Goal: Task Accomplishment & Management: Complete application form

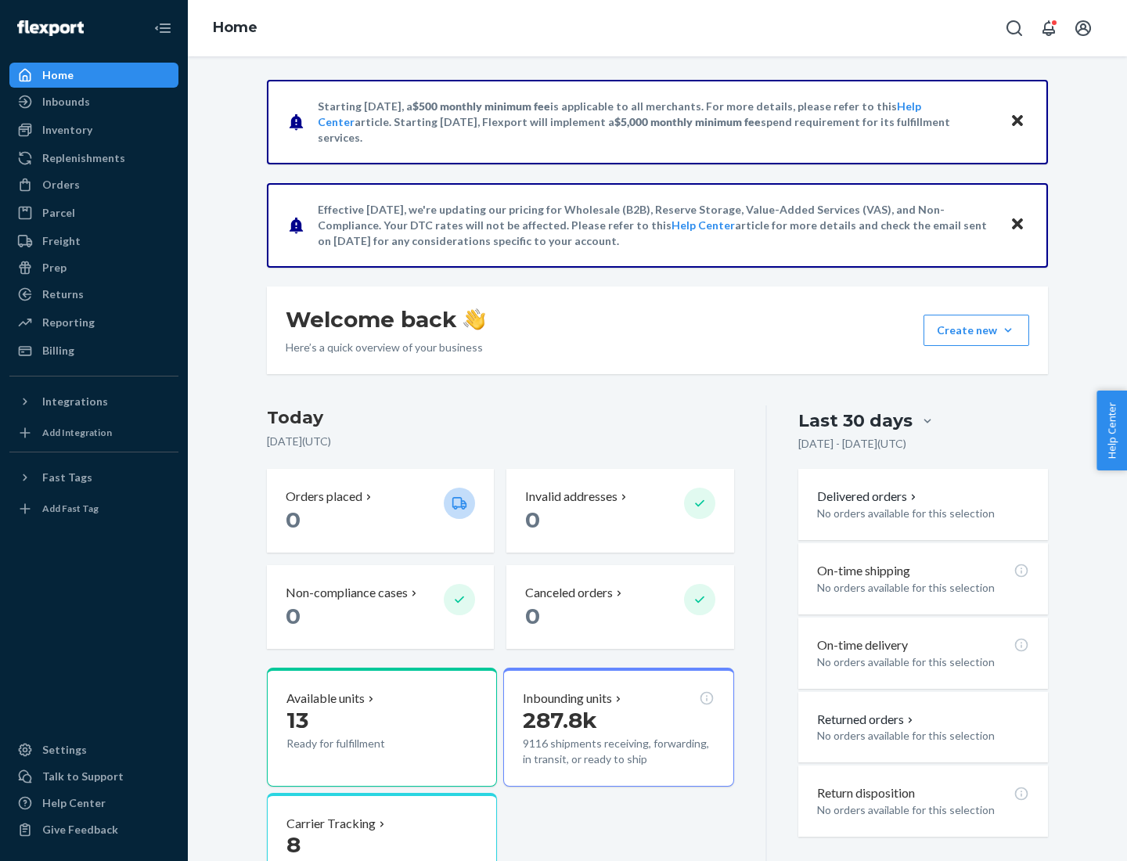
click at [1008, 330] on button "Create new Create new inbound Create new order Create new product" at bounding box center [977, 330] width 106 height 31
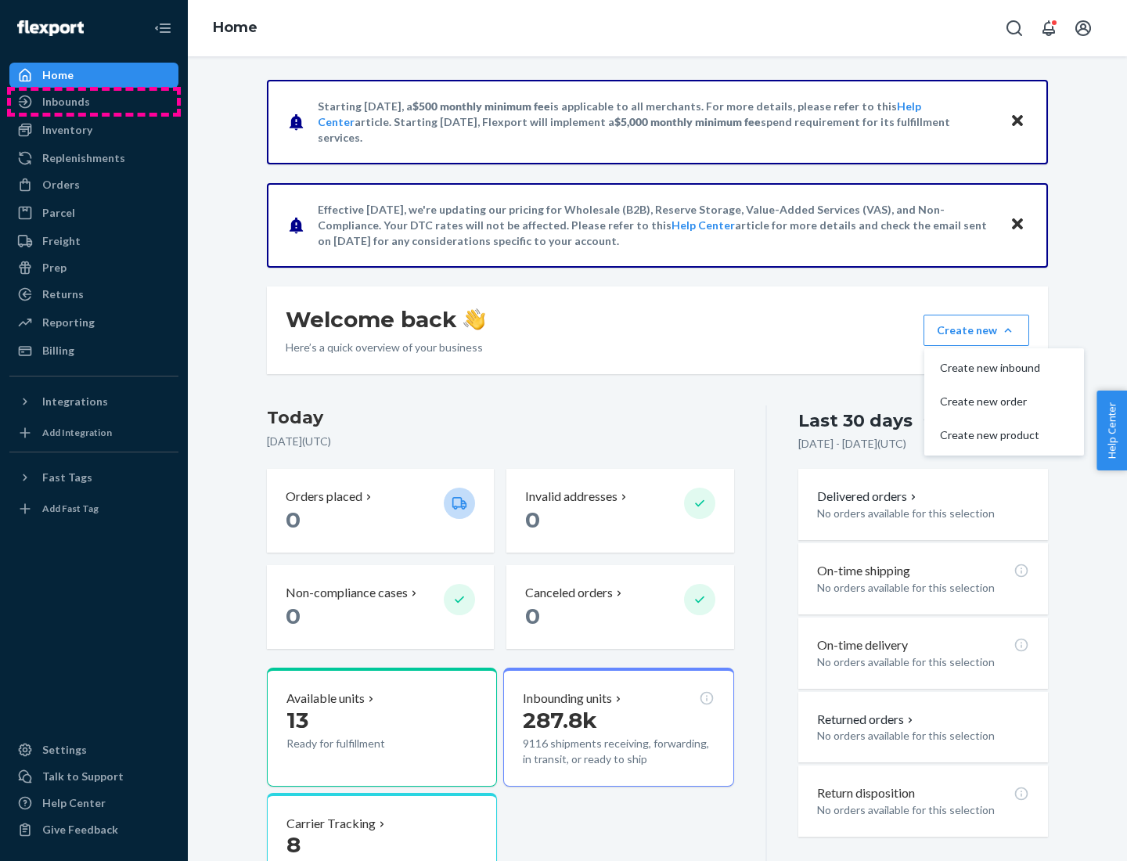
click at [94, 102] on div "Inbounds" at bounding box center [94, 102] width 166 height 22
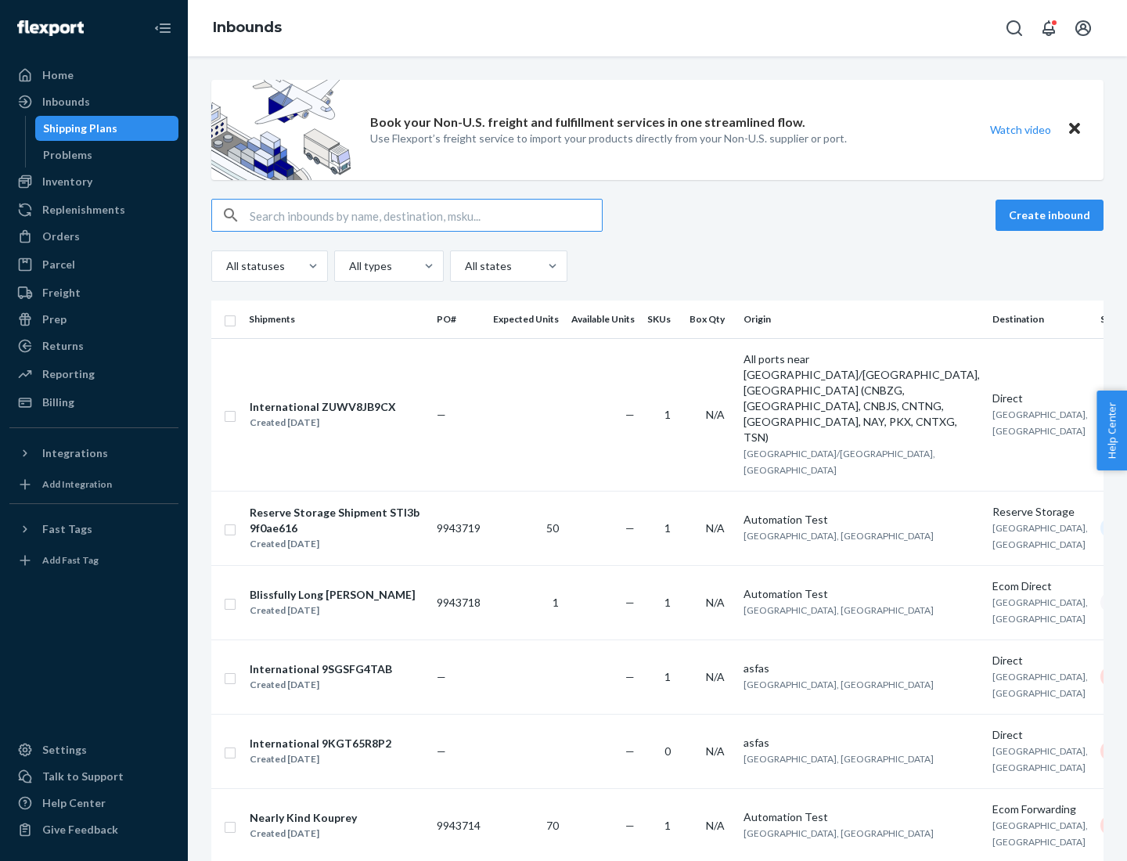
click at [1052, 215] on button "Create inbound" at bounding box center [1050, 215] width 108 height 31
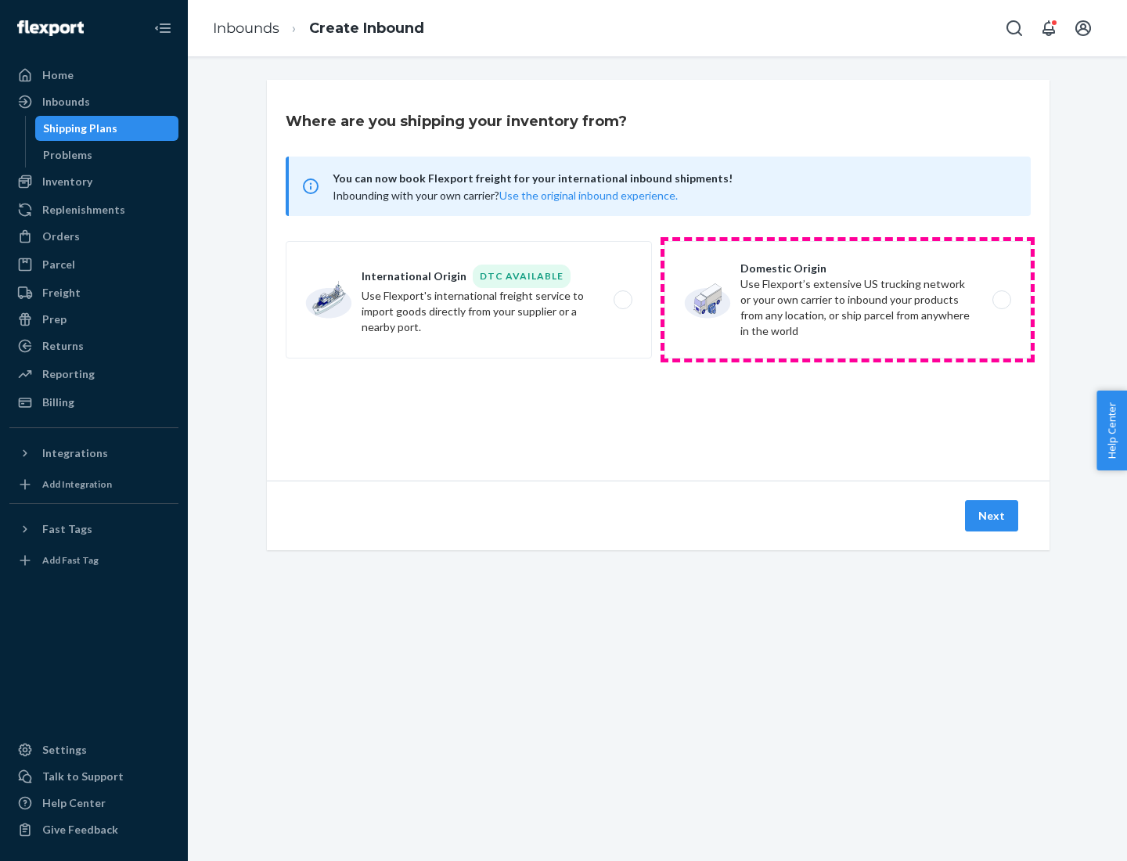
click at [848, 300] on label "Domestic Origin Use Flexport’s extensive US trucking network or your own carrie…" at bounding box center [848, 299] width 366 height 117
click at [1001, 300] on input "Domestic Origin Use Flexport’s extensive US trucking network or your own carrie…" at bounding box center [1006, 300] width 10 height 10
radio input "true"
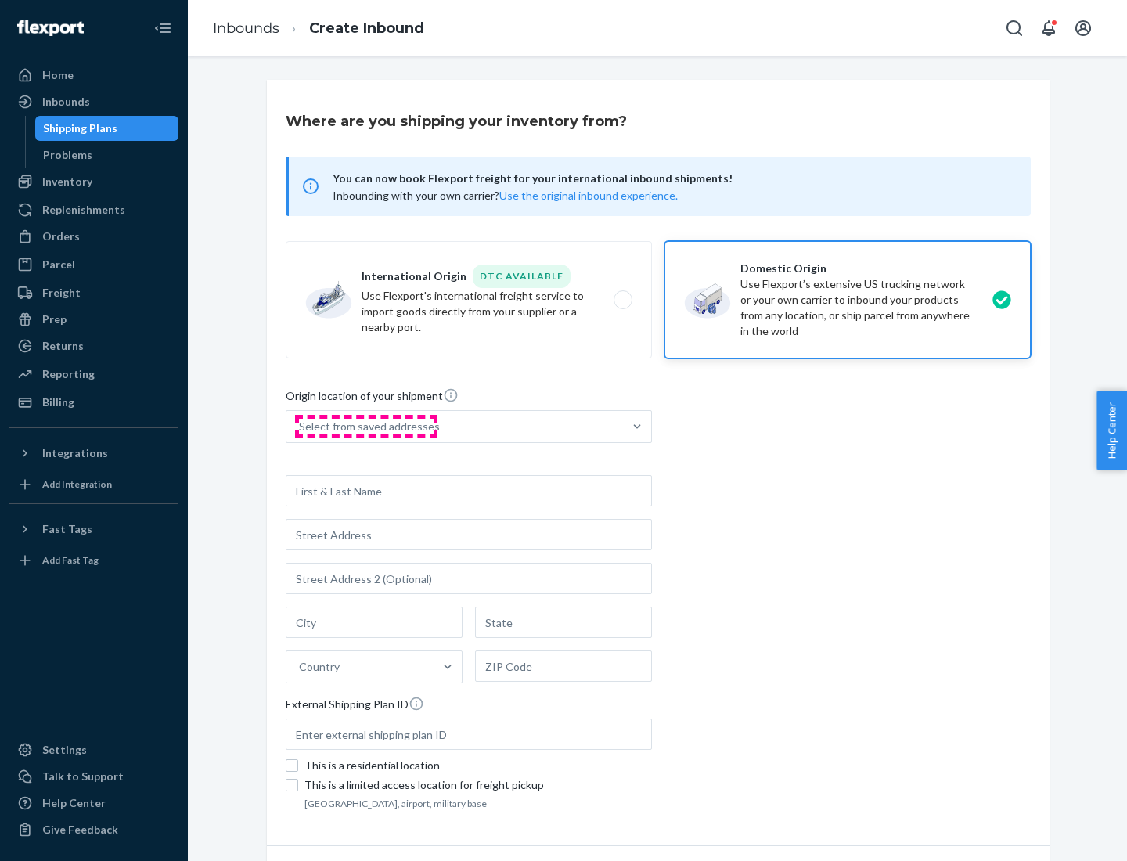
click at [366, 427] on div "Select from saved addresses" at bounding box center [369, 427] width 141 height 16
click at [301, 427] on input "Select from saved addresses" at bounding box center [300, 427] width 2 height 16
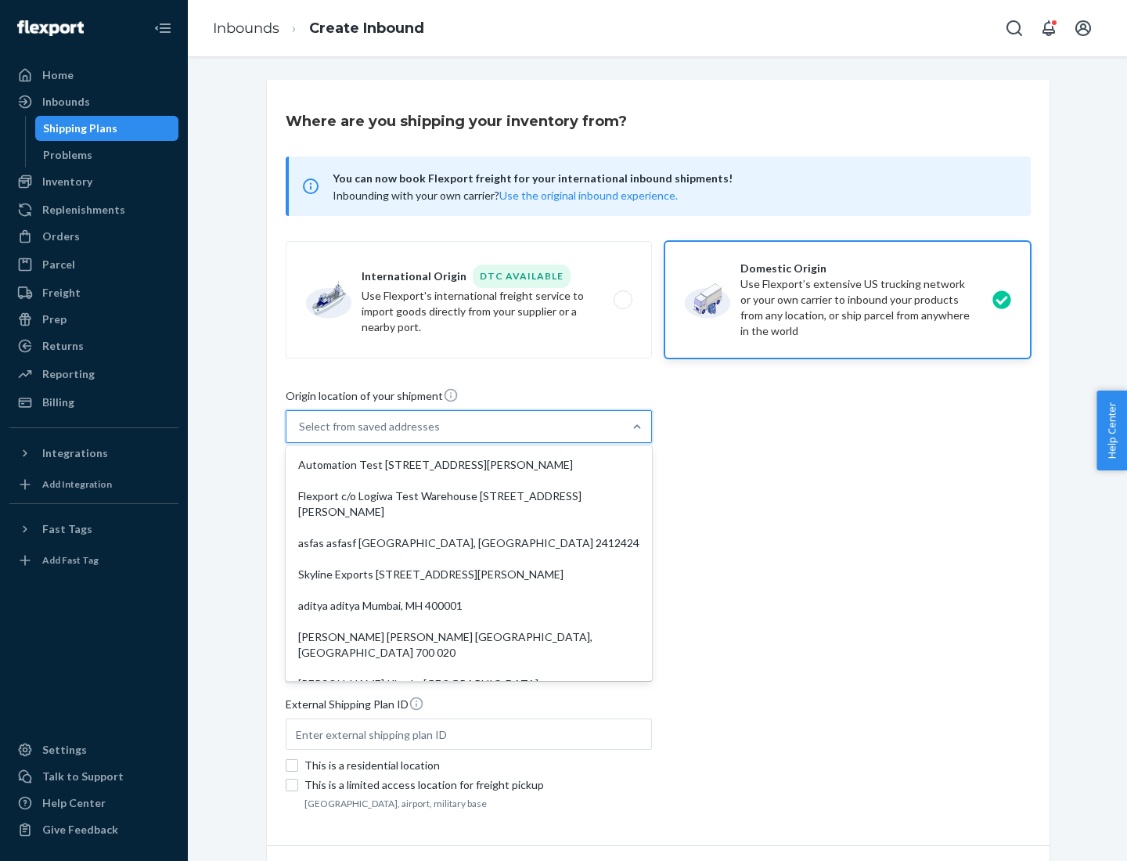
scroll to position [6, 0]
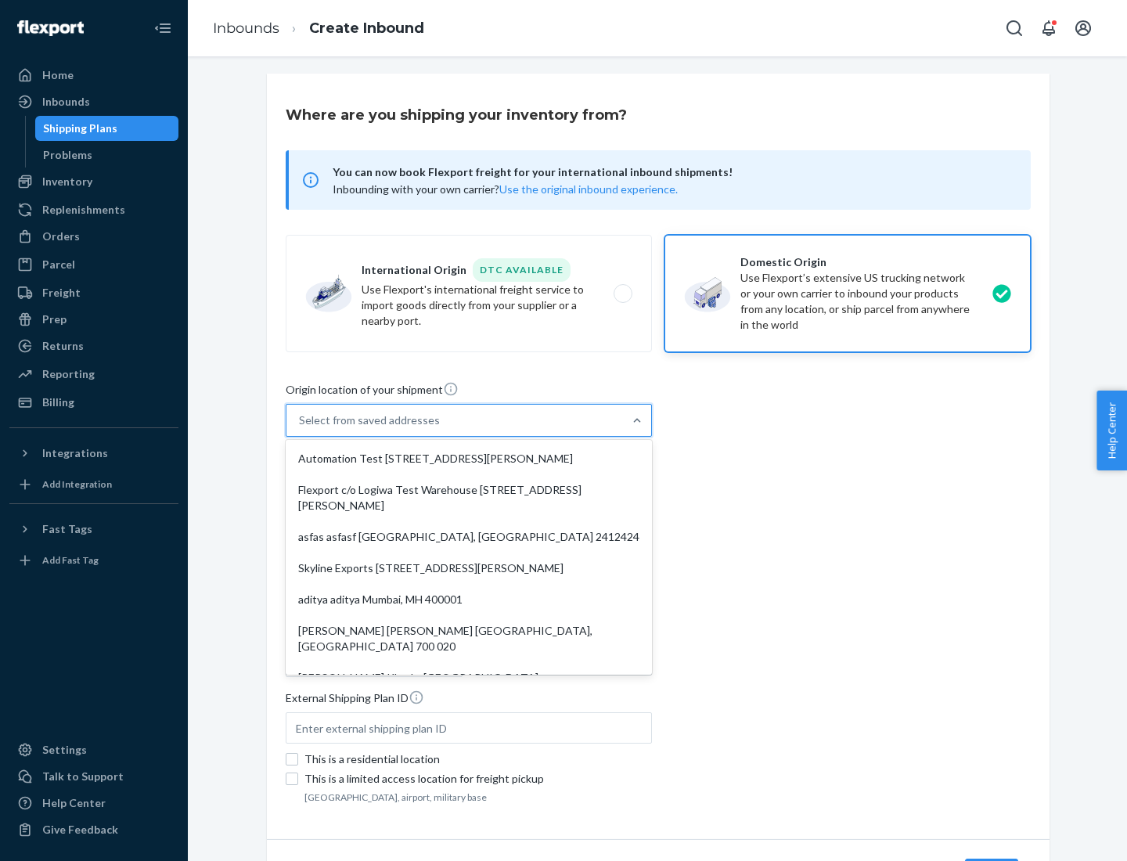
click at [469, 459] on div "Automation Test [STREET_ADDRESS][PERSON_NAME]" at bounding box center [469, 458] width 360 height 31
click at [301, 428] on input "option Automation Test [STREET_ADDRESS][PERSON_NAME]. 9 results available. Use …" at bounding box center [300, 421] width 2 height 16
type input "Automation Test"
type input "9th Floor"
type input "[GEOGRAPHIC_DATA]"
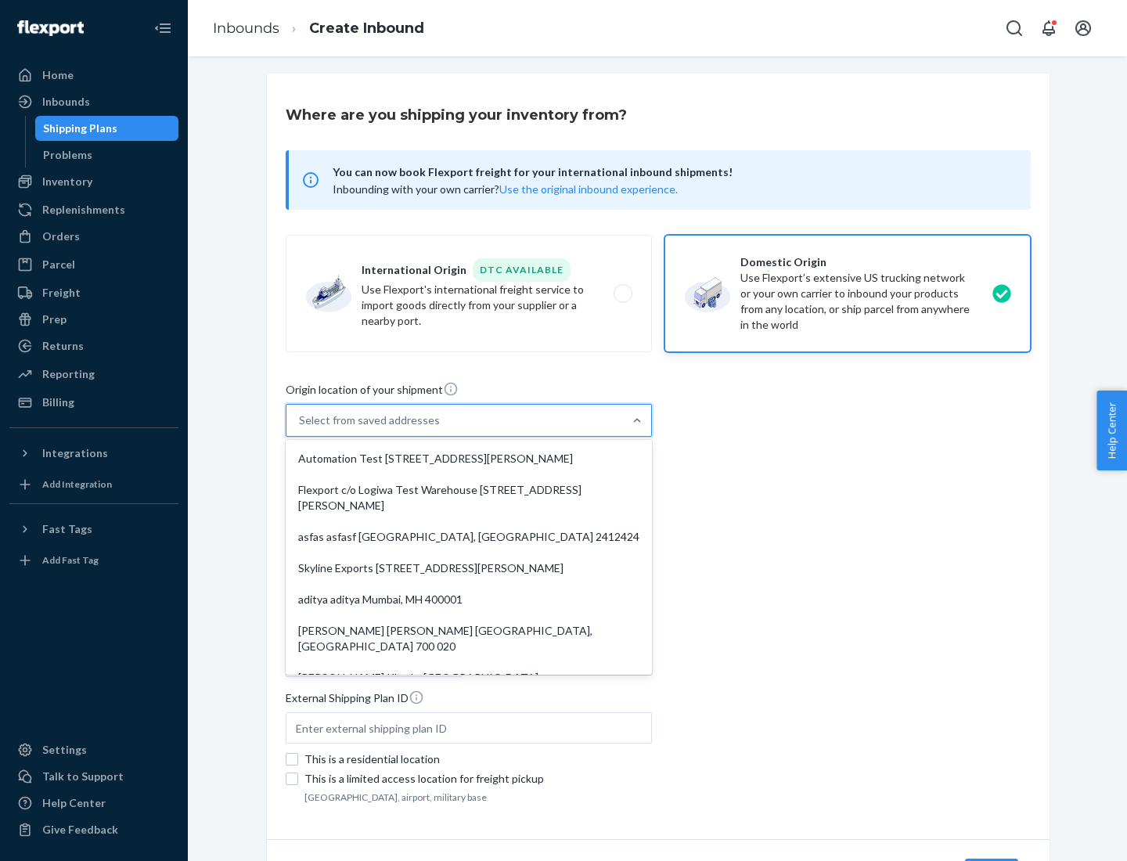
type input "CA"
type input "94104"
type input "[STREET_ADDRESS][PERSON_NAME]"
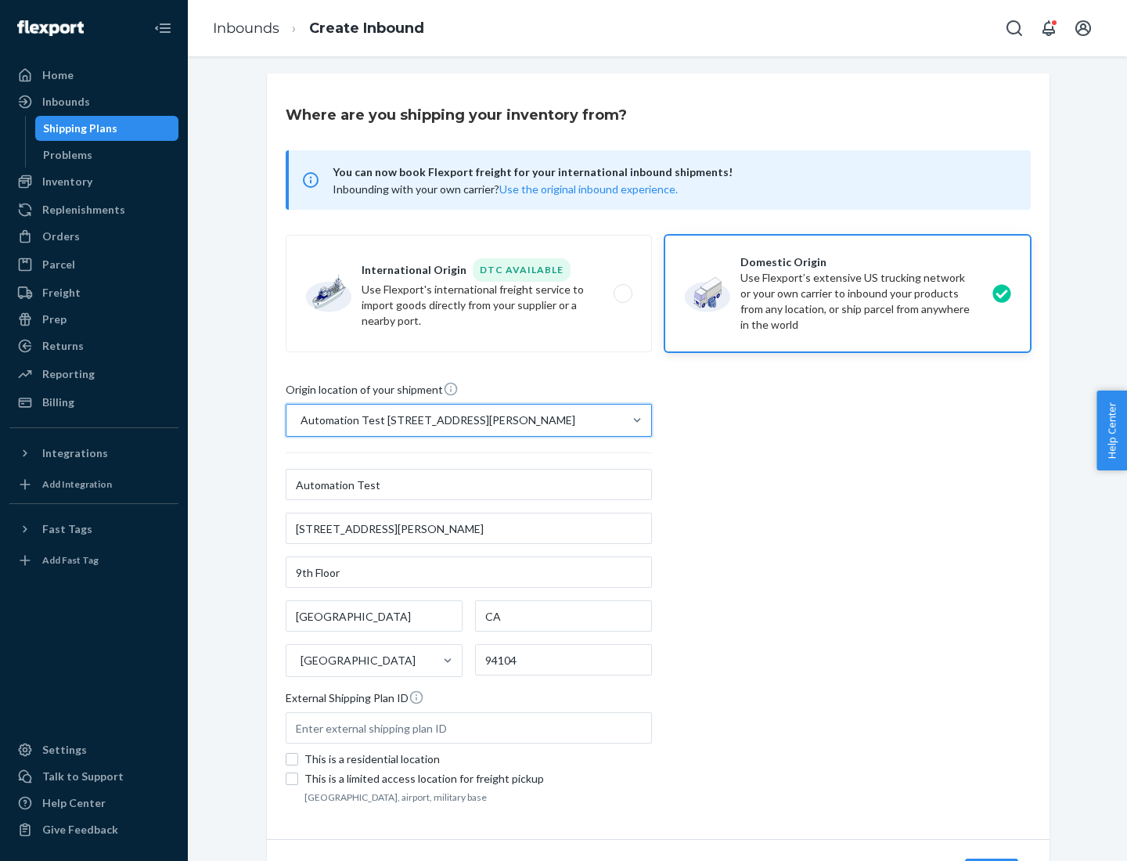
scroll to position [92, 0]
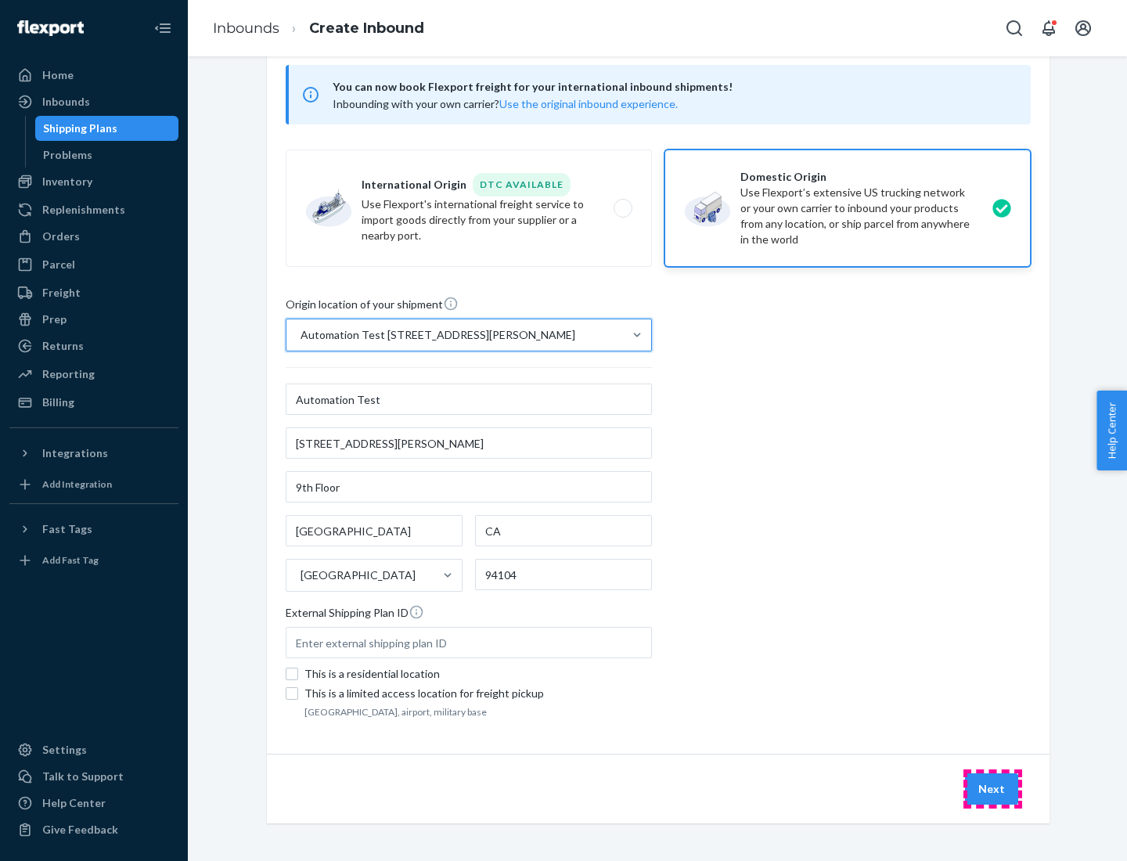
click at [993, 789] on button "Next" at bounding box center [991, 789] width 53 height 31
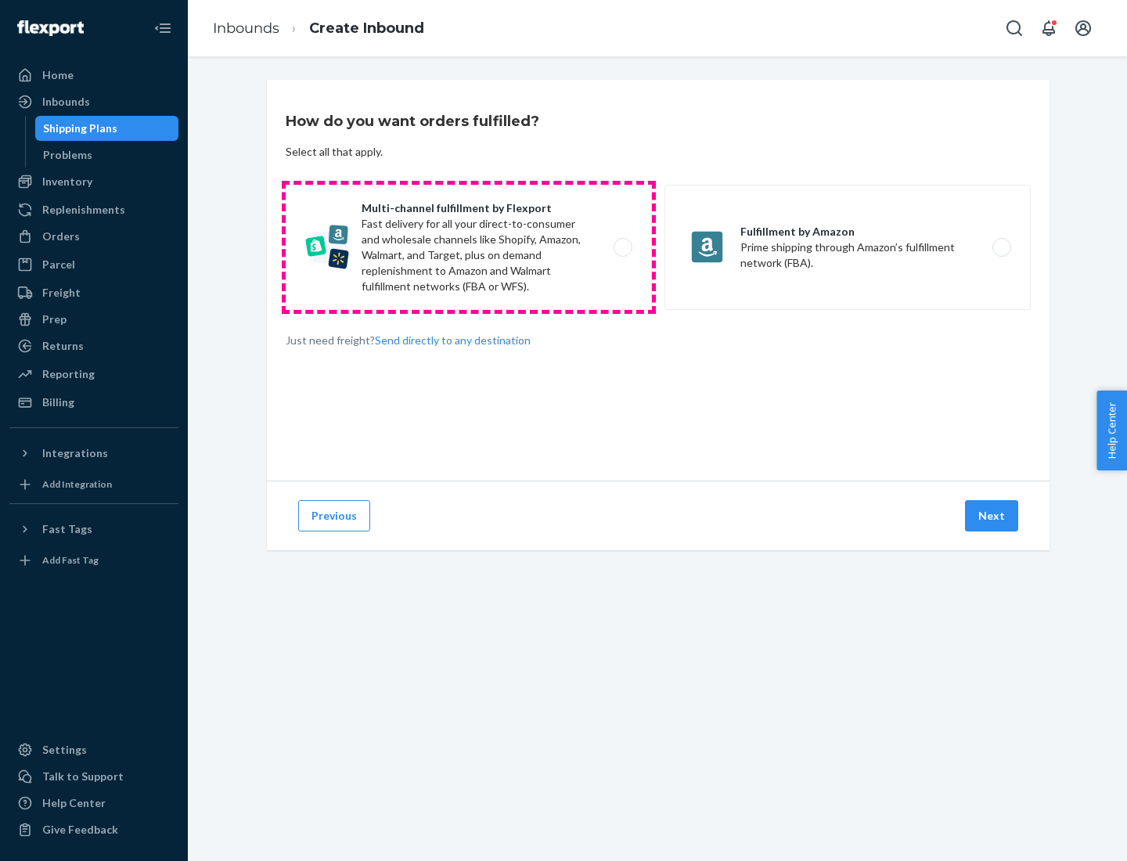
click at [469, 247] on label "Multi-channel fulfillment by Flexport Fast delivery for all your direct-to-cons…" at bounding box center [469, 247] width 366 height 125
click at [622, 247] on input "Multi-channel fulfillment by Flexport Fast delivery for all your direct-to-cons…" at bounding box center [627, 248] width 10 height 10
radio input "true"
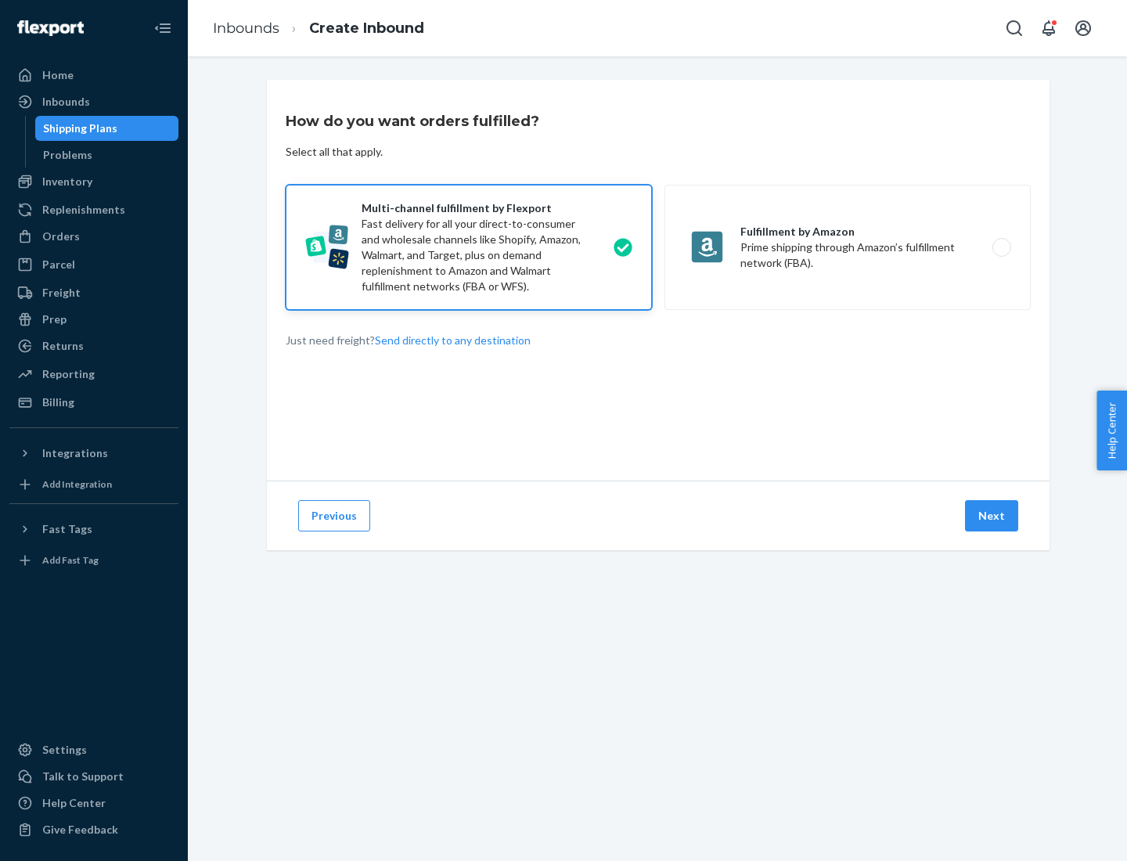
click at [993, 516] on button "Next" at bounding box center [991, 515] width 53 height 31
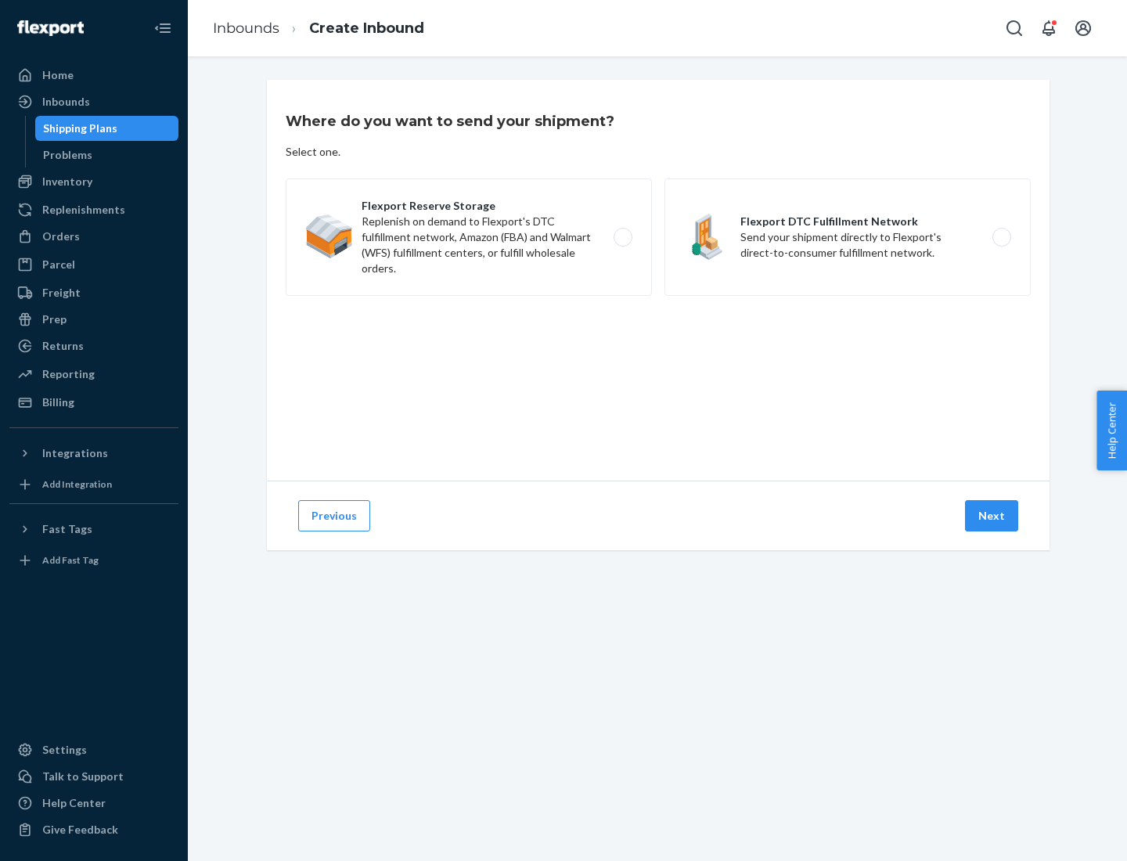
click at [848, 237] on label "Flexport DTC Fulfillment Network Send your shipment directly to Flexport's dire…" at bounding box center [848, 237] width 366 height 117
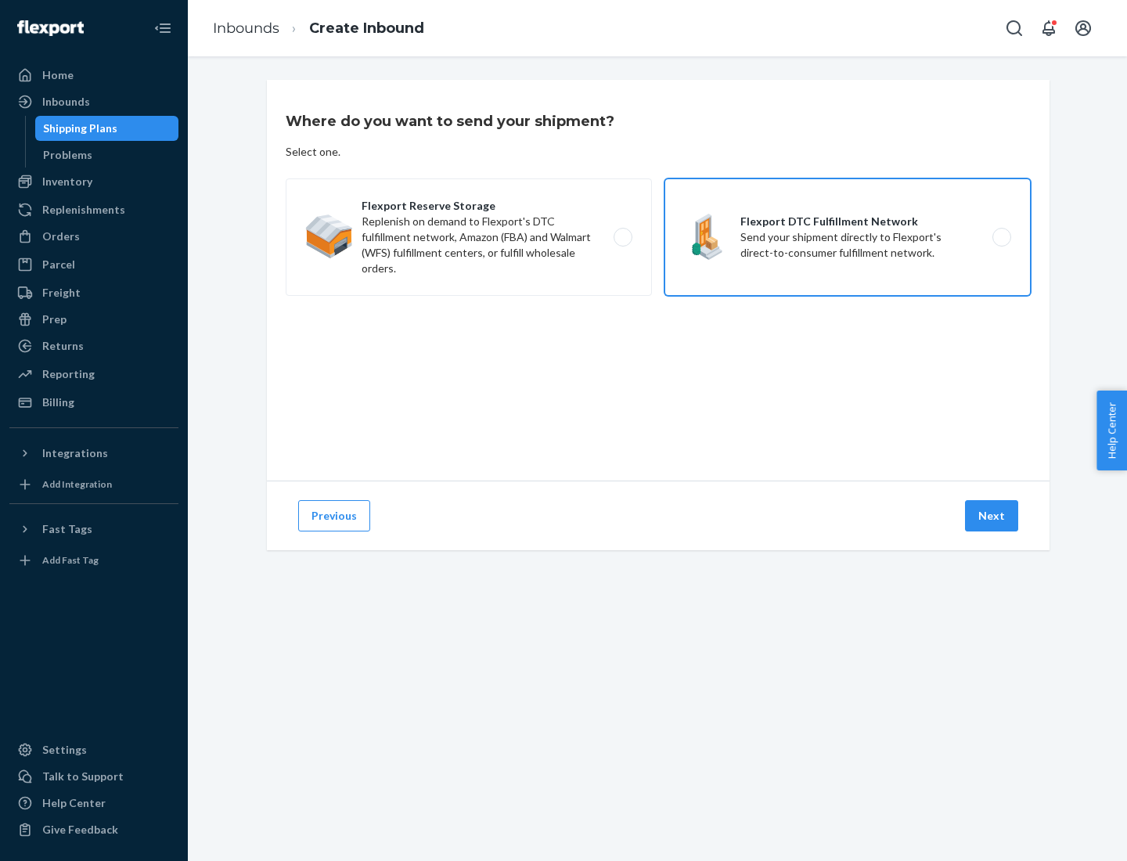
click at [1001, 237] on input "Flexport DTC Fulfillment Network Send your shipment directly to Flexport's dire…" at bounding box center [1006, 238] width 10 height 10
radio input "true"
click at [993, 516] on button "Next" at bounding box center [991, 515] width 53 height 31
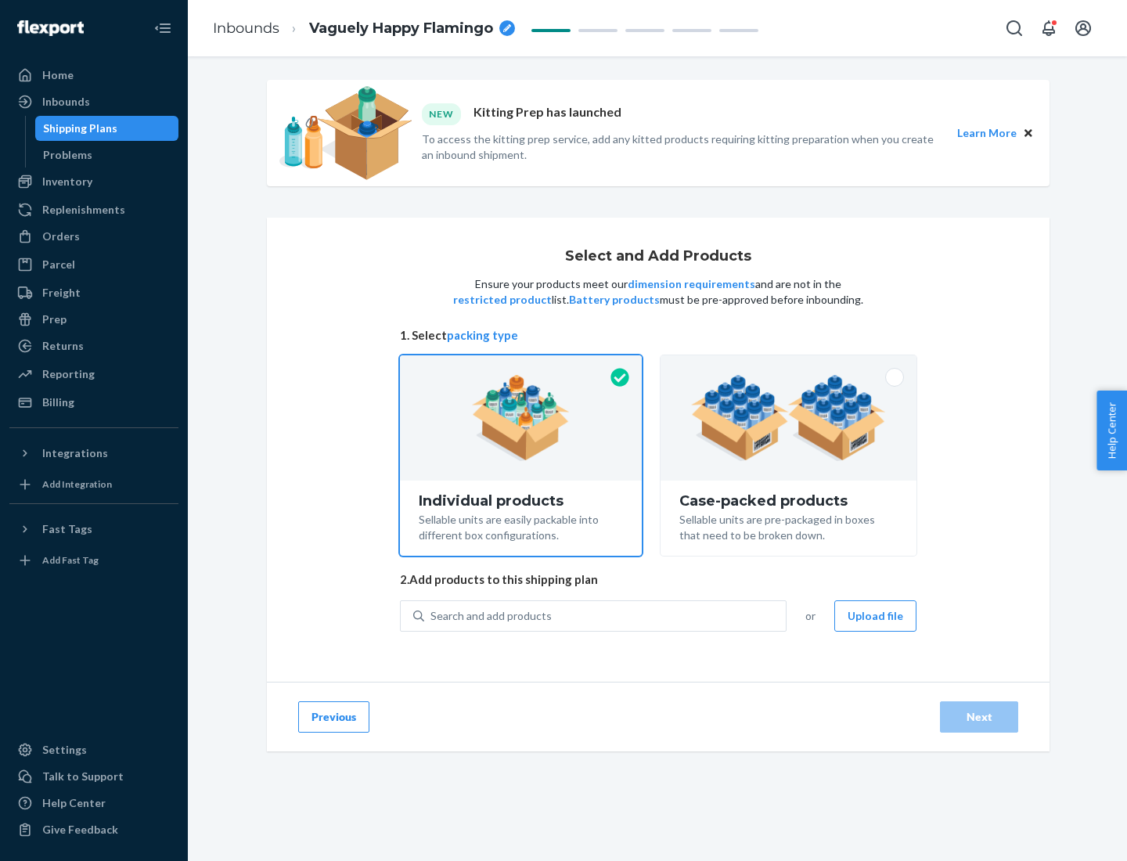
click at [789, 418] on img at bounding box center [788, 418] width 195 height 86
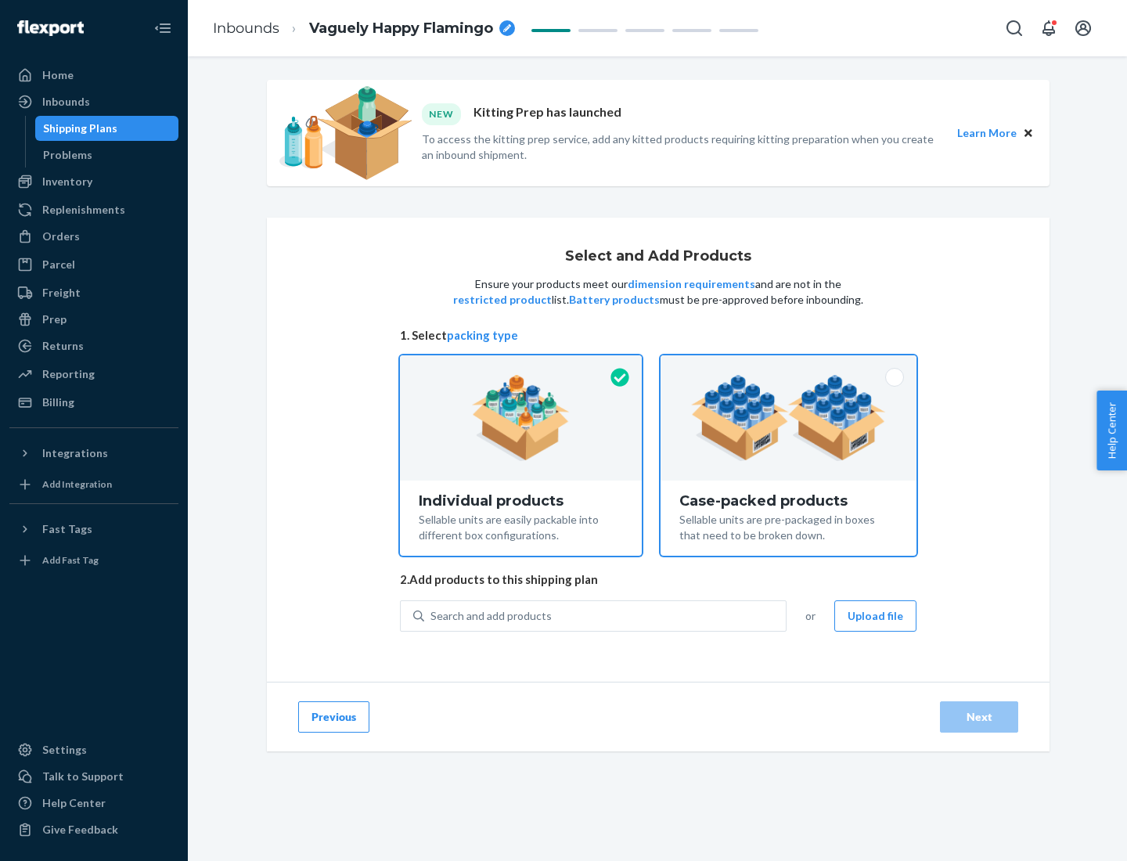
click at [789, 366] on input "Case-packed products Sellable units are pre-packaged in boxes that need to be b…" at bounding box center [789, 360] width 10 height 10
radio input "true"
radio input "false"
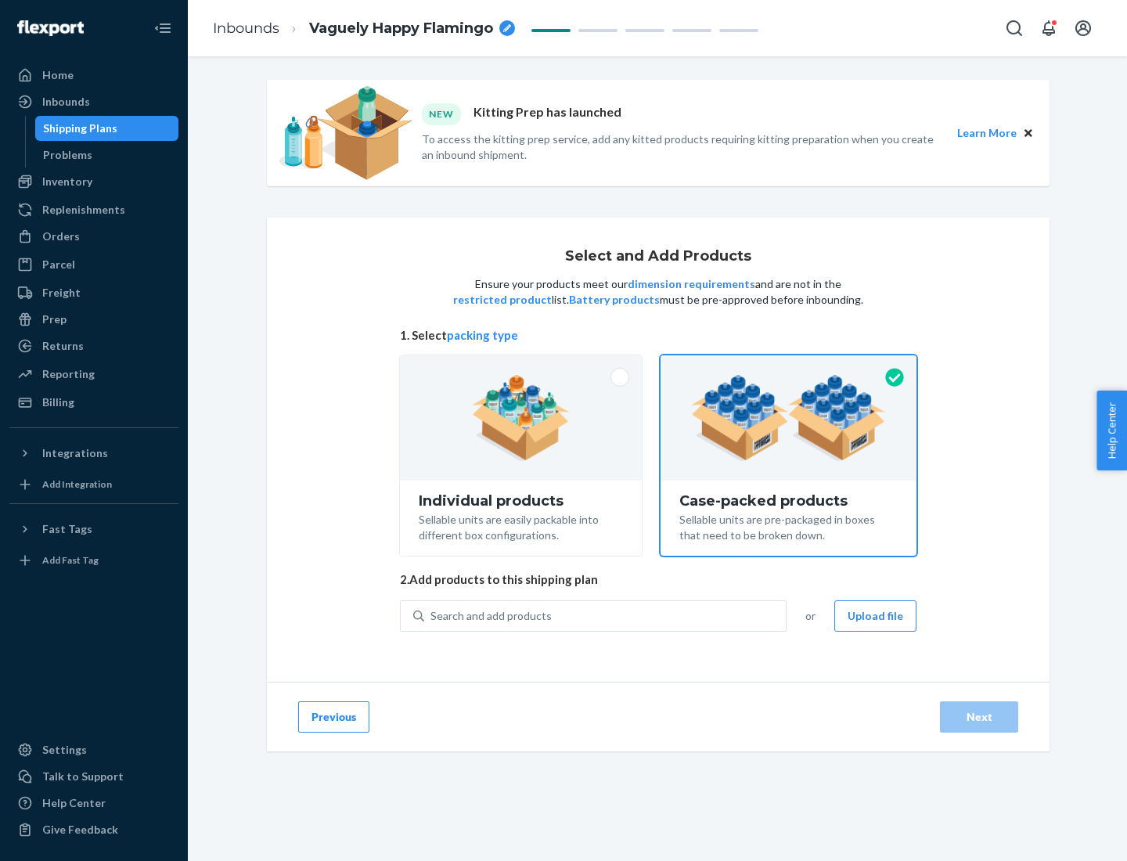
click at [606, 615] on div "Search and add products" at bounding box center [605, 616] width 362 height 28
click at [432, 615] on input "Search and add products" at bounding box center [432, 616] width 2 height 16
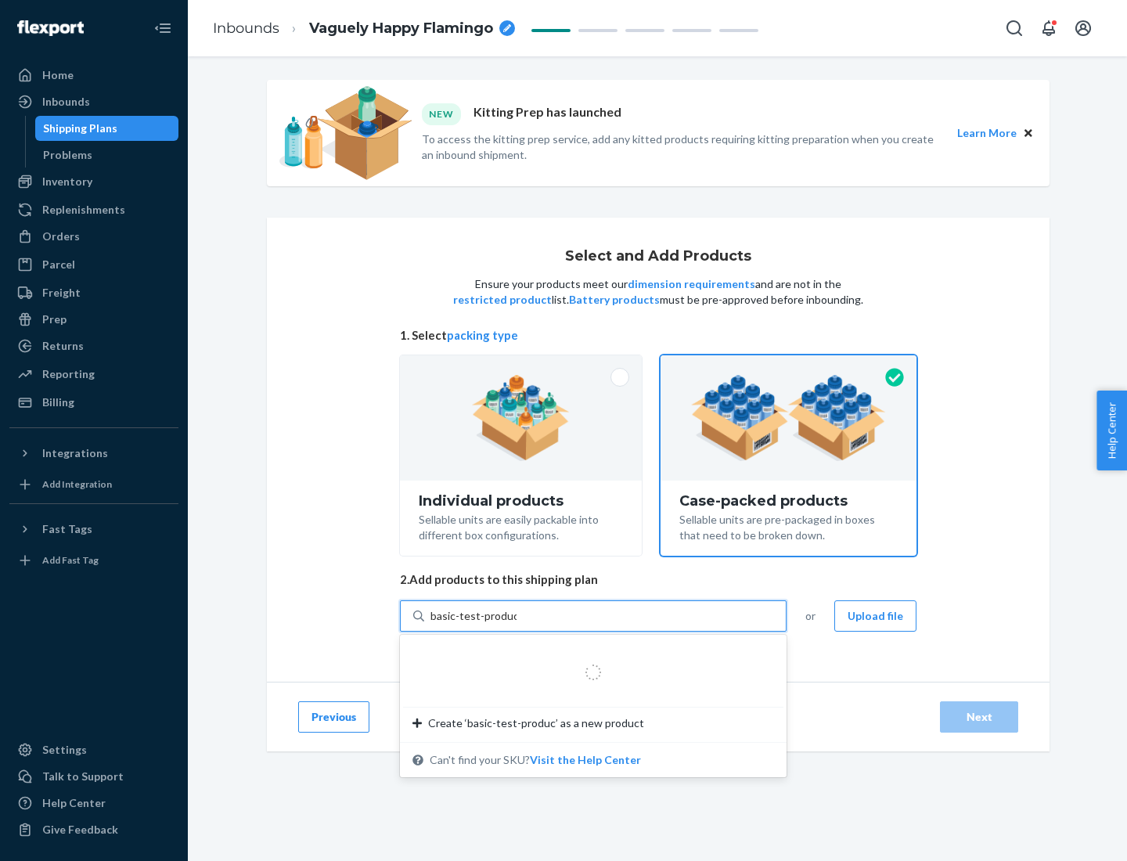
type input "basic-test-product-1"
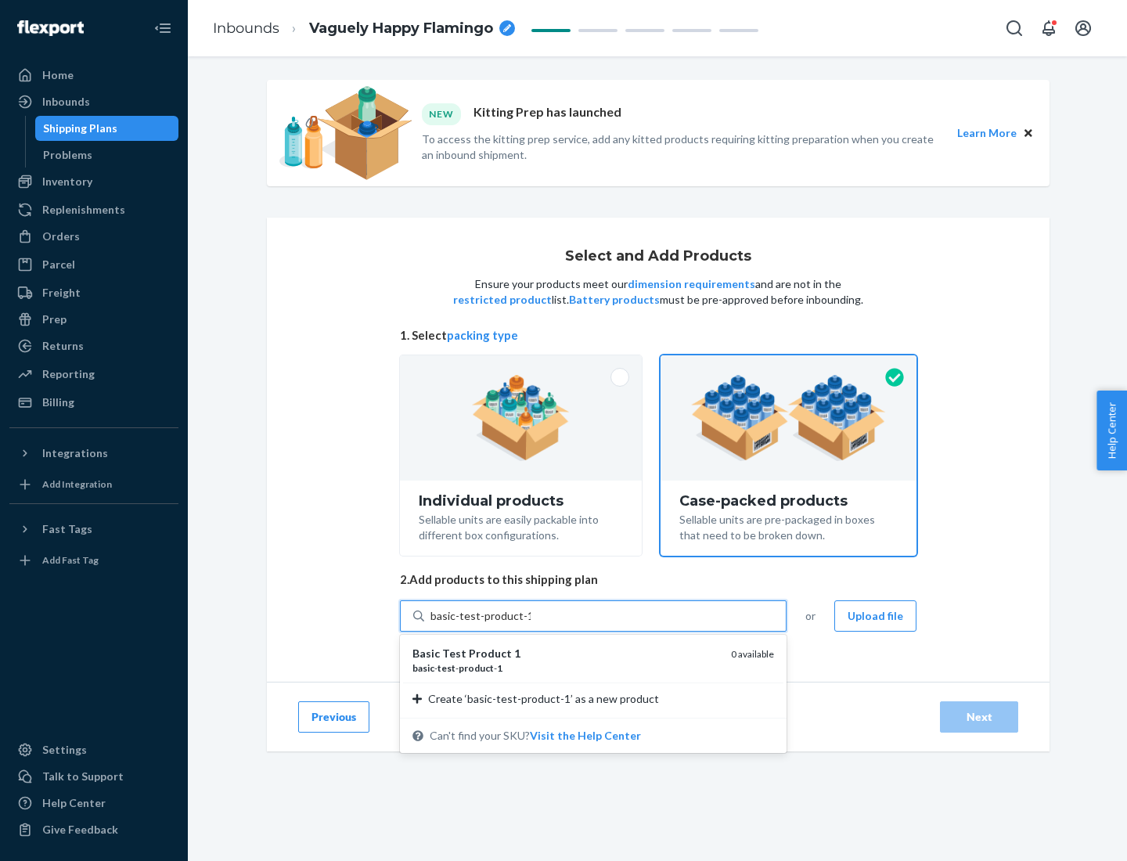
click at [566, 668] on div "basic - test - product - 1" at bounding box center [566, 668] width 306 height 13
click at [531, 624] on input "basic-test-product-1" at bounding box center [481, 616] width 100 height 16
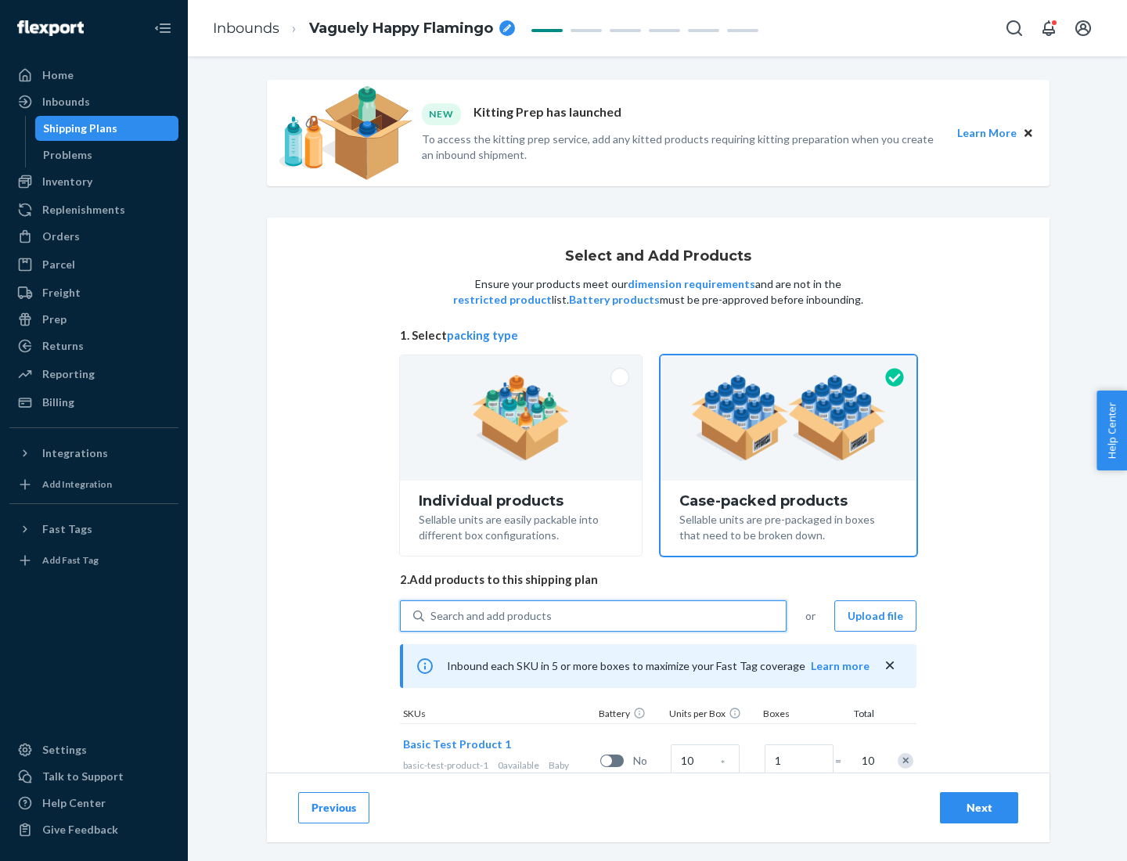
scroll to position [56, 0]
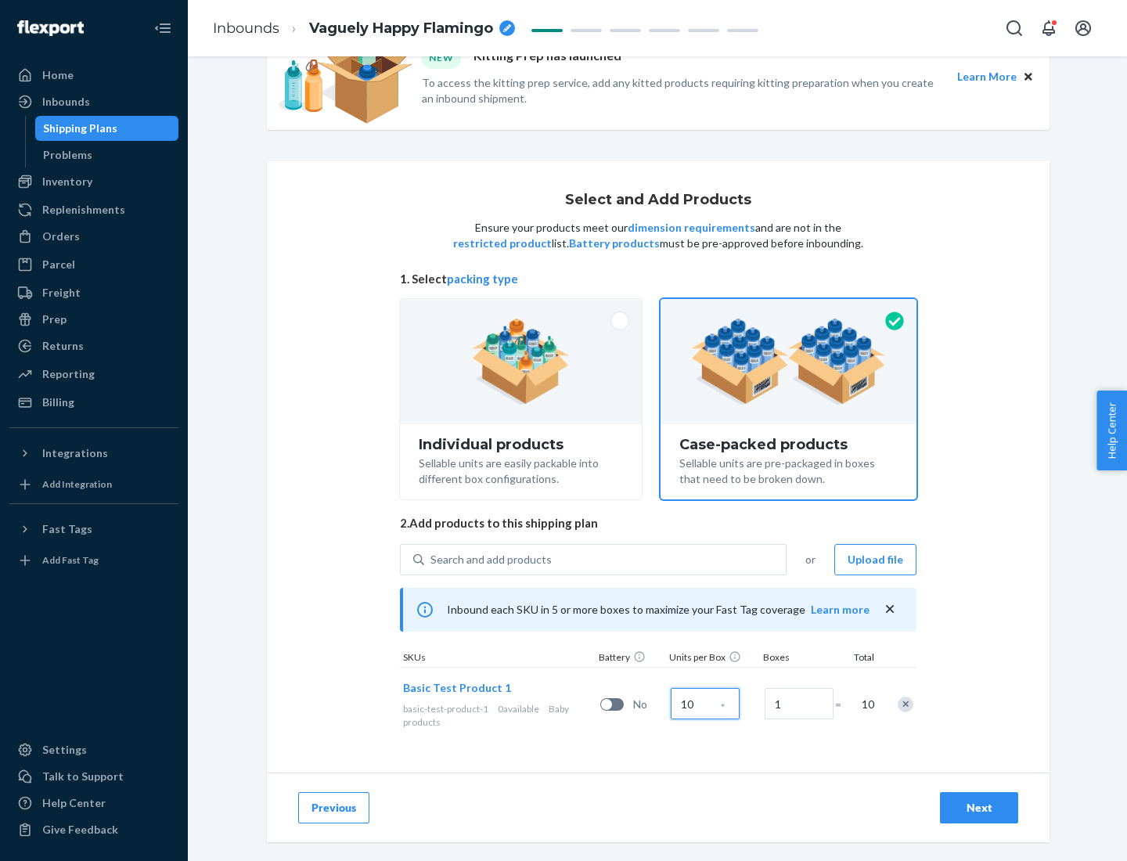
type input "10"
type input "7"
click at [980, 808] on div "Next" at bounding box center [980, 808] width 52 height 16
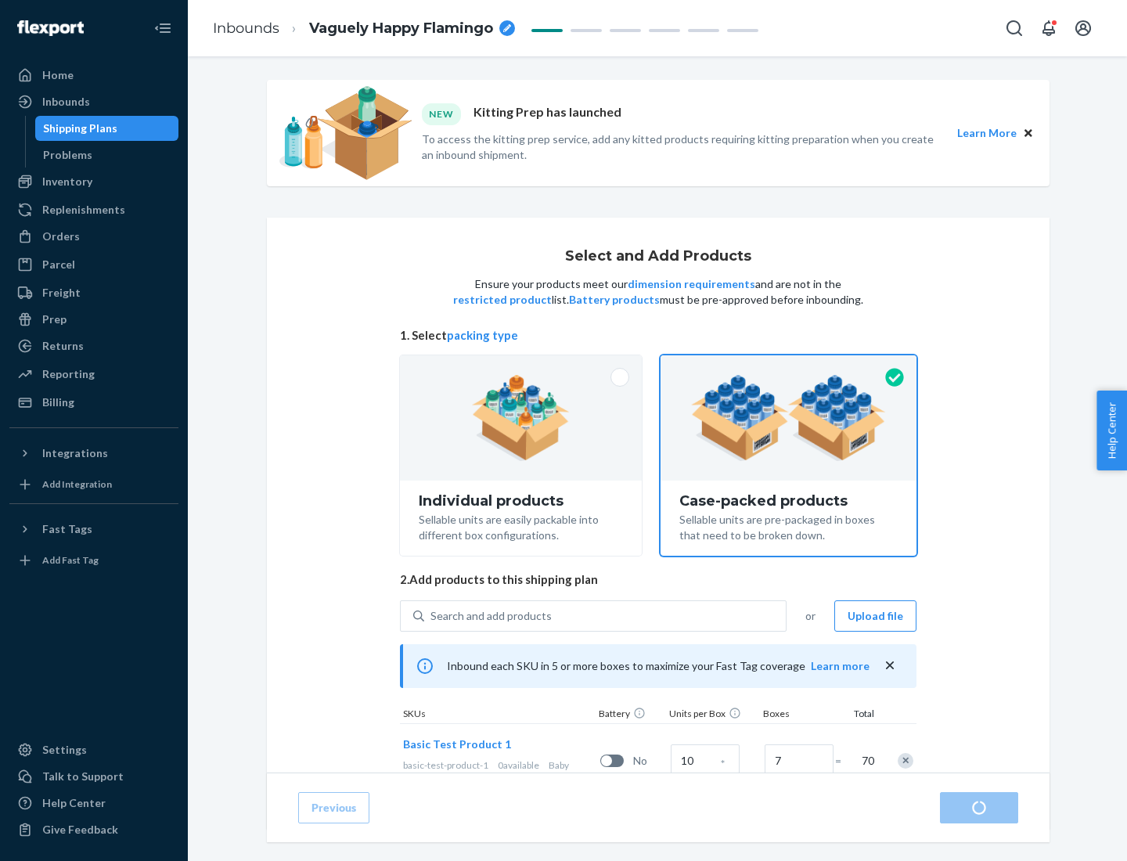
radio input "true"
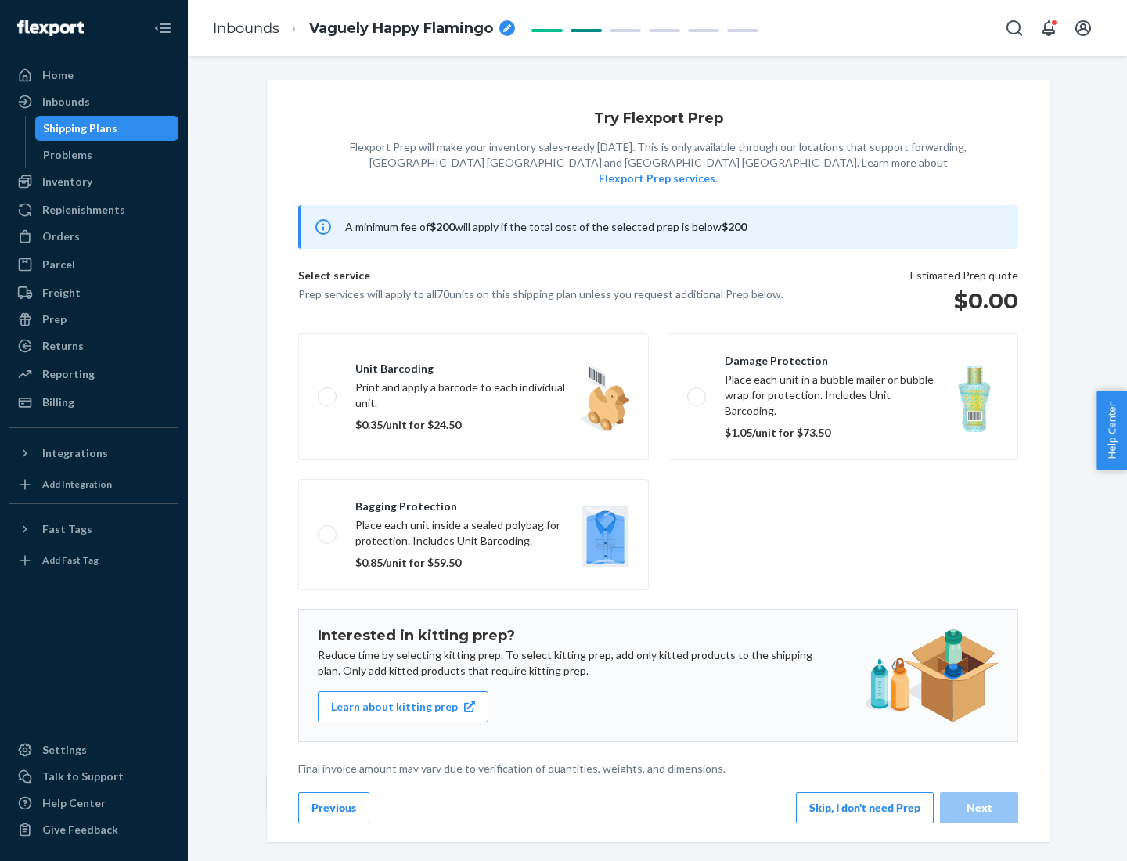
scroll to position [4, 0]
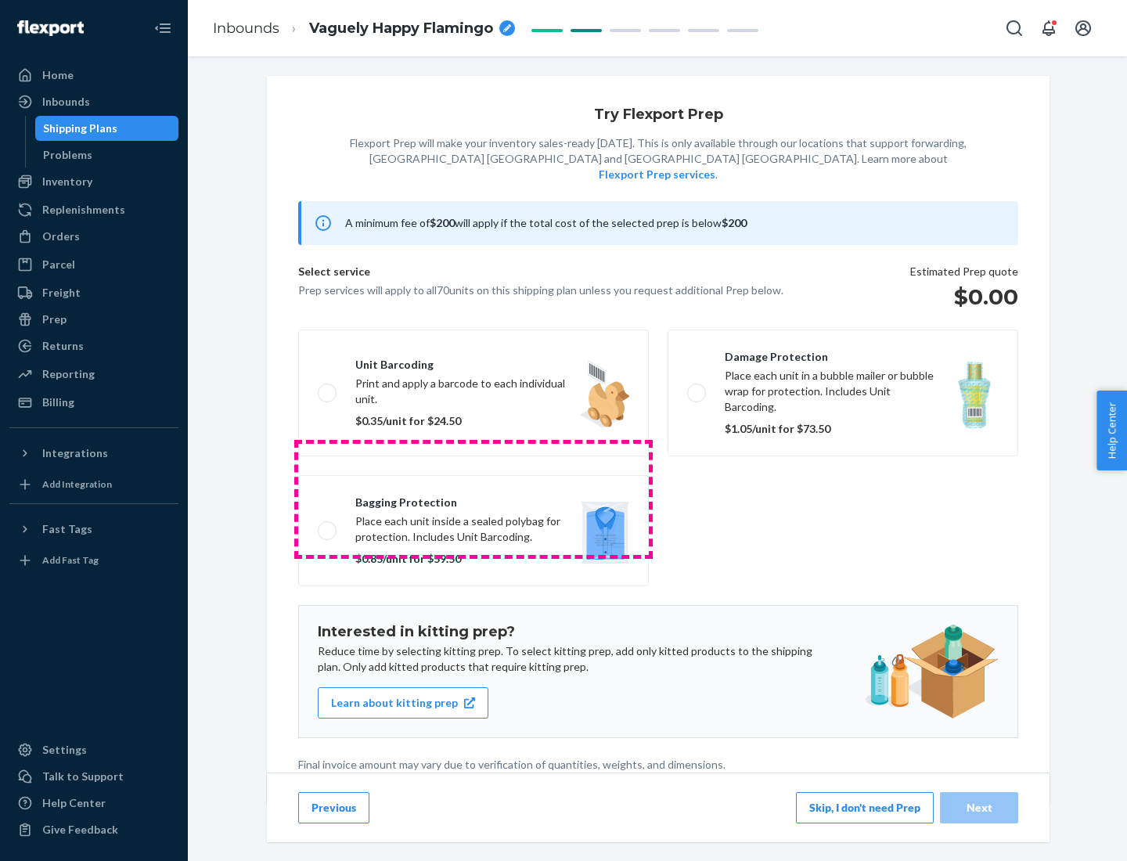
click at [474, 499] on label "Bagging protection Place each unit inside a sealed polybag for protection. Incl…" at bounding box center [473, 530] width 351 height 111
click at [328, 525] on input "Bagging protection Place each unit inside a sealed polybag for protection. Incl…" at bounding box center [323, 530] width 10 height 10
checkbox input "true"
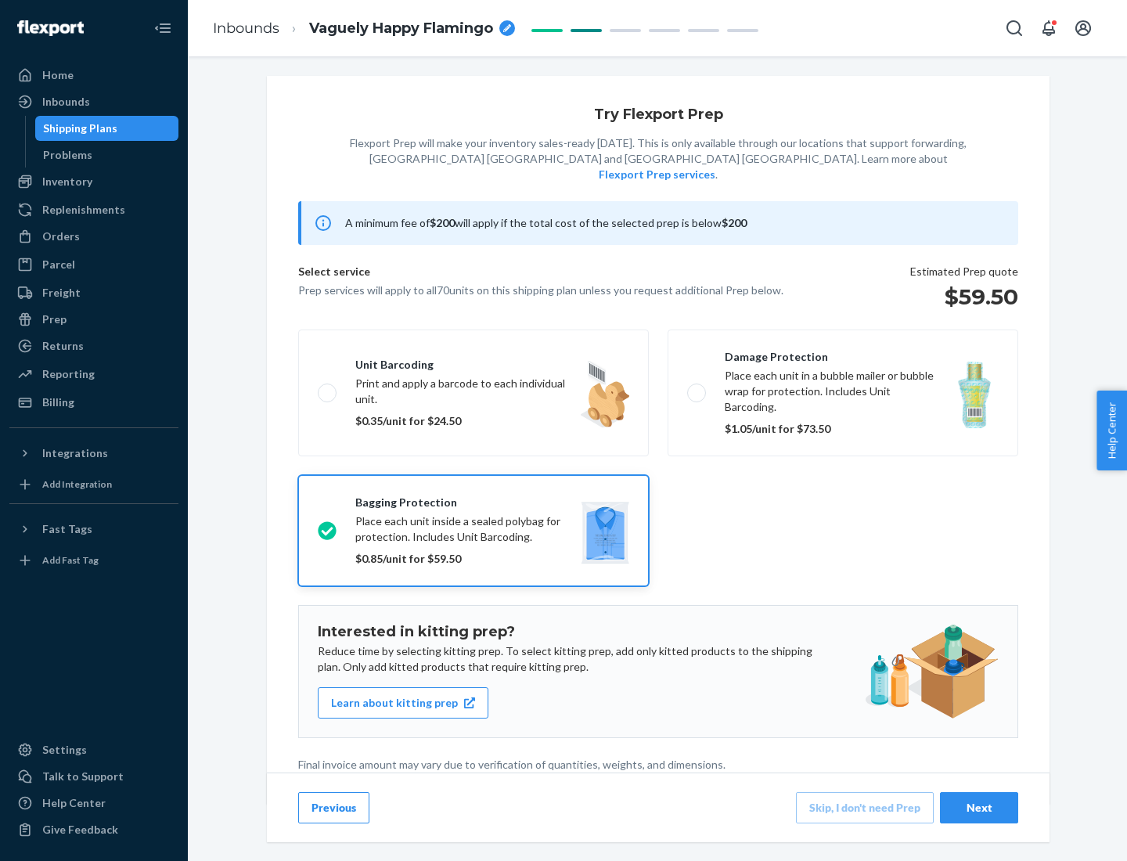
click at [980, 807] on div "Next" at bounding box center [980, 808] width 52 height 16
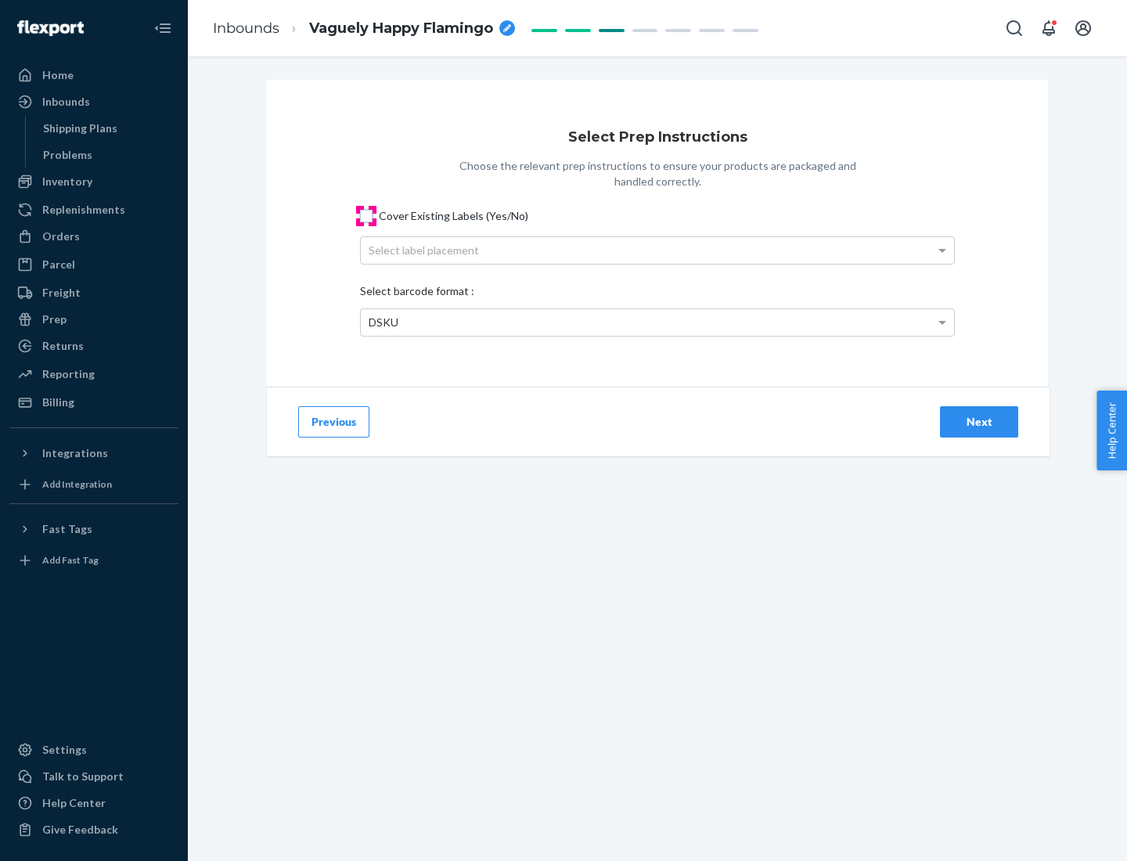
click at [366, 215] on input "Cover Existing Labels (Yes/No)" at bounding box center [366, 216] width 13 height 13
checkbox input "true"
click at [658, 250] on div "Select label placement" at bounding box center [657, 250] width 593 height 27
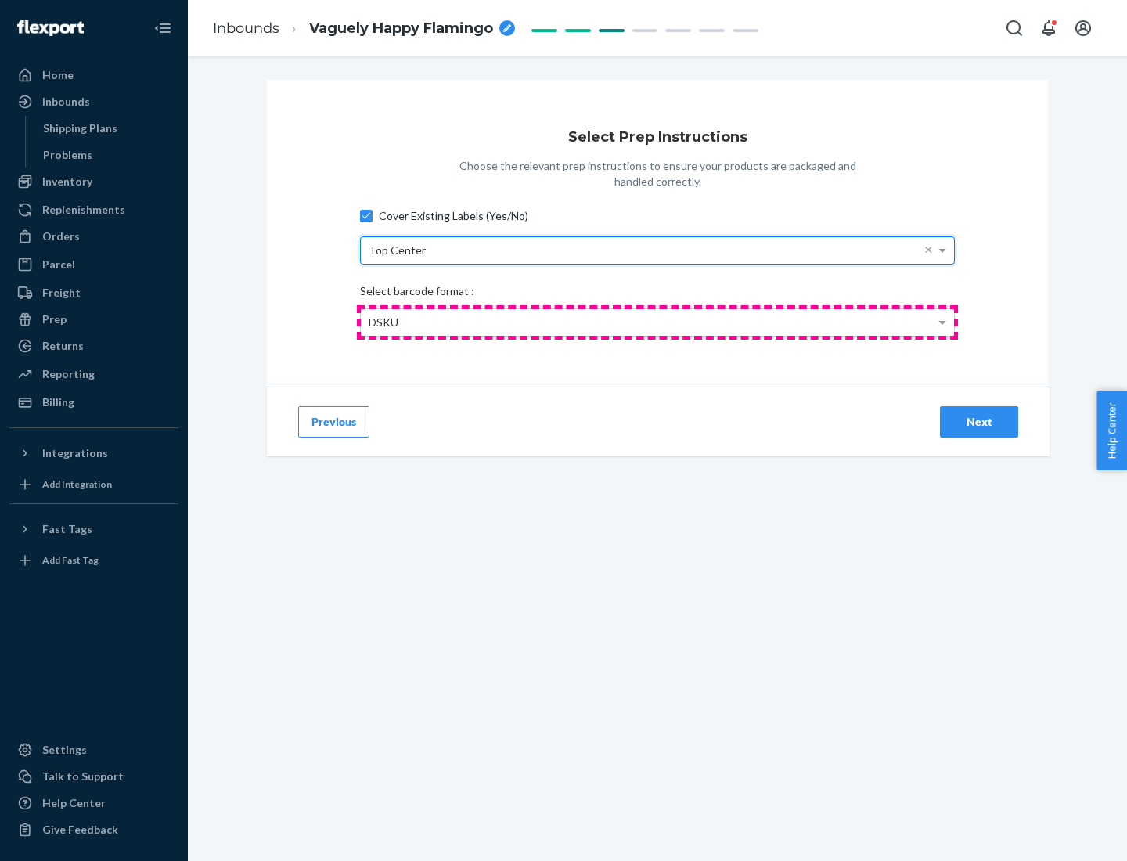
click at [658, 322] on div "DSKU" at bounding box center [657, 322] width 593 height 27
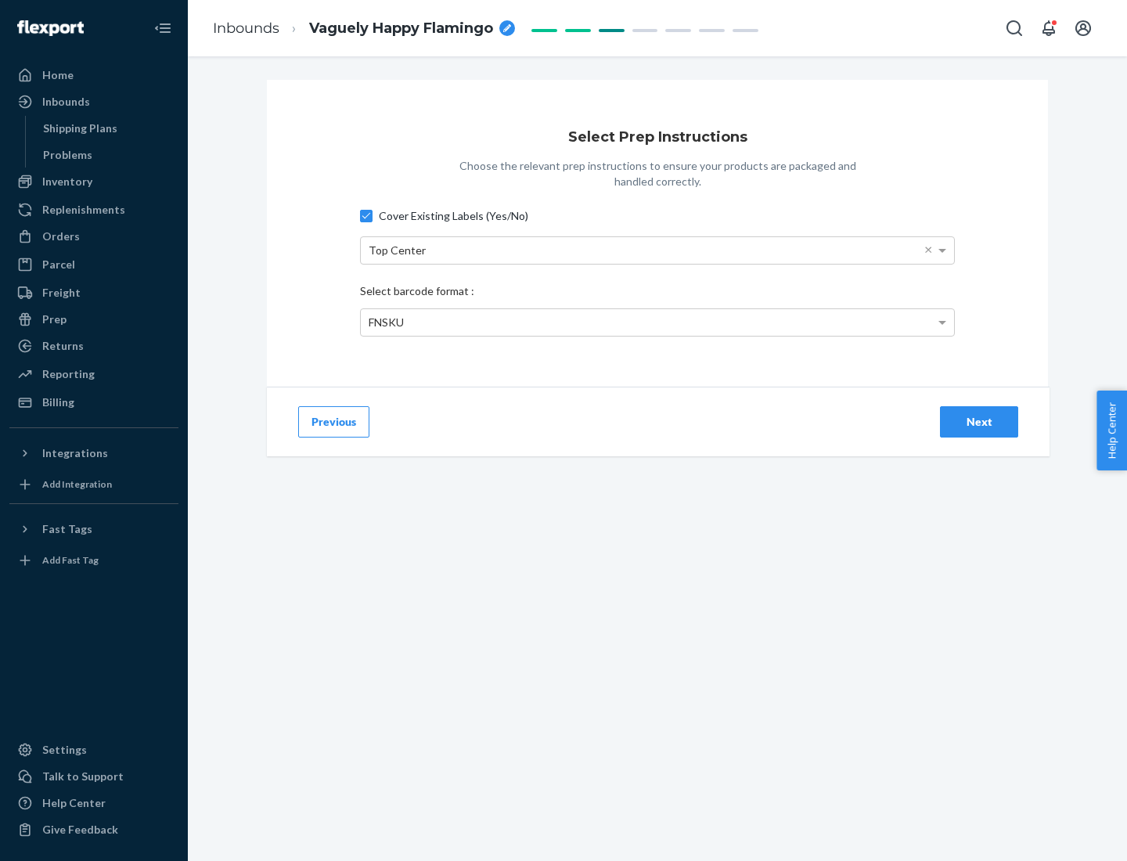
click at [980, 421] on div "Next" at bounding box center [980, 422] width 52 height 16
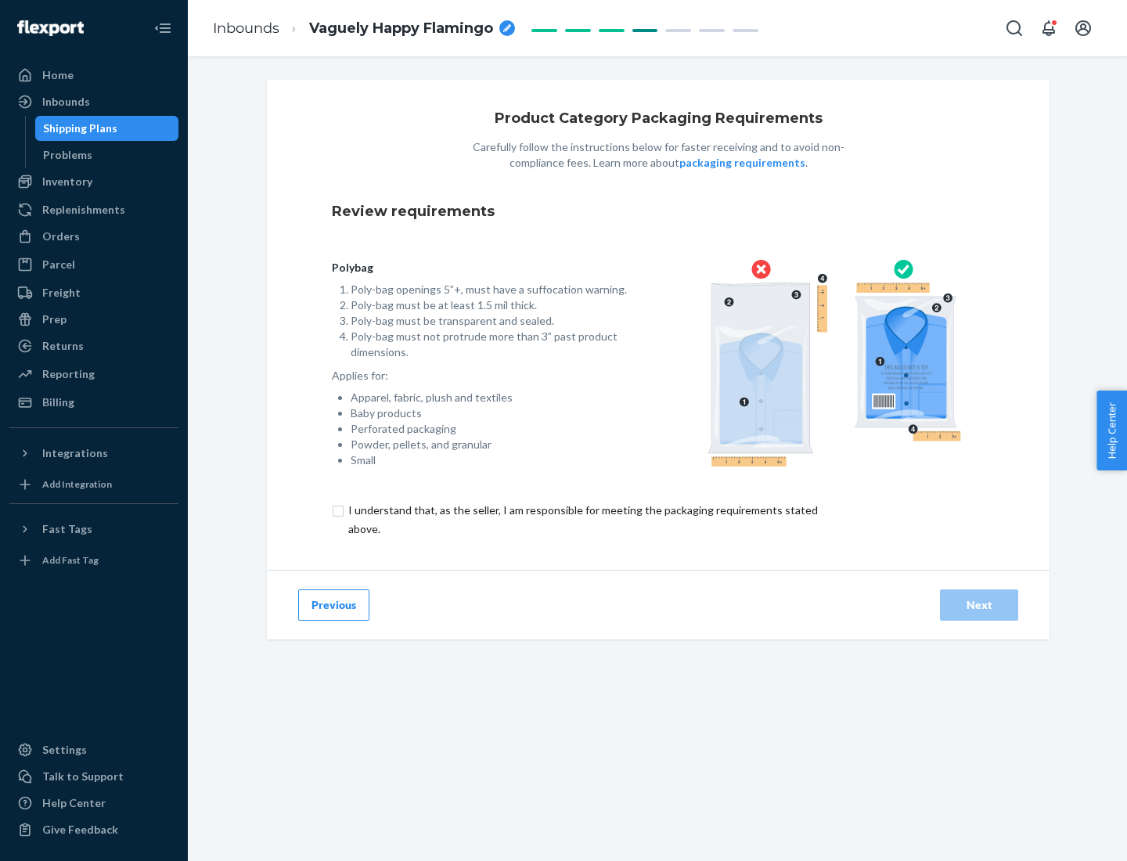
click at [582, 519] on input "checkbox" at bounding box center [592, 520] width 521 height 38
checkbox input "true"
click at [980, 604] on div "Next" at bounding box center [980, 605] width 52 height 16
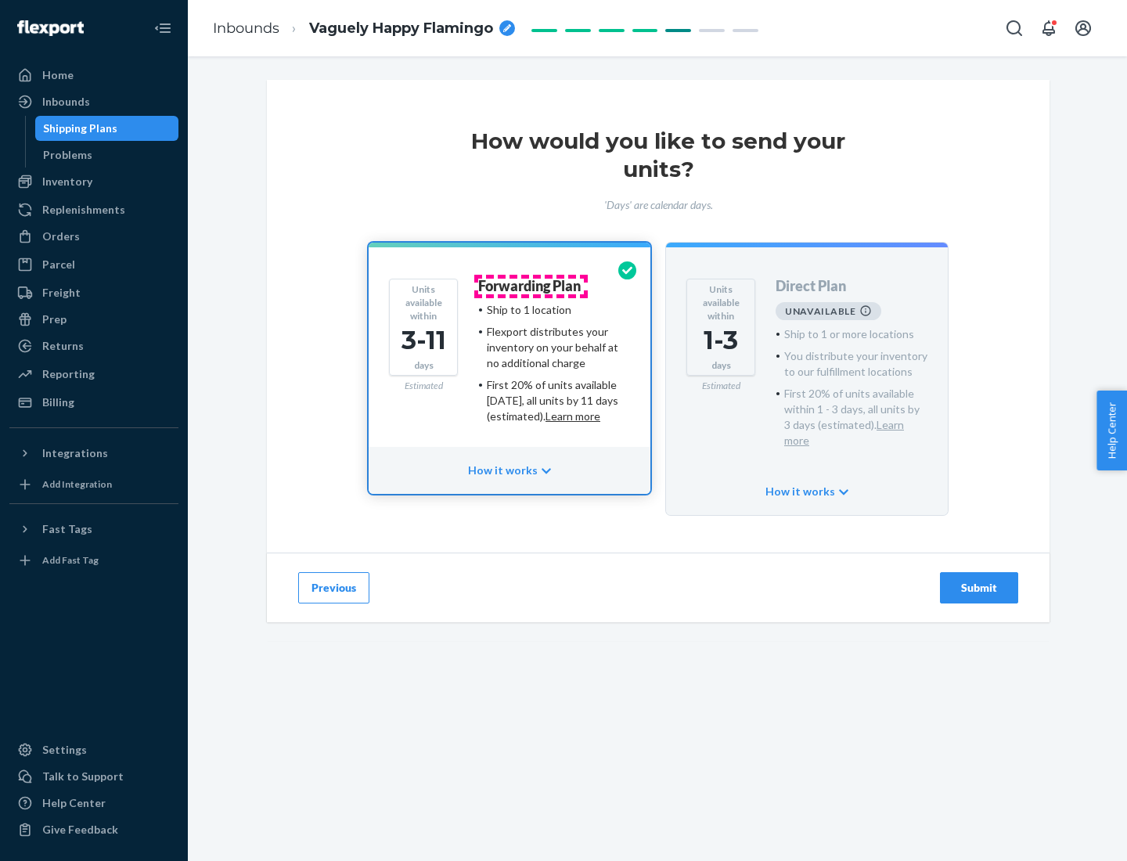
click at [531, 286] on h4 "Forwarding Plan" at bounding box center [529, 287] width 103 height 16
click at [980, 580] on div "Submit" at bounding box center [980, 588] width 52 height 16
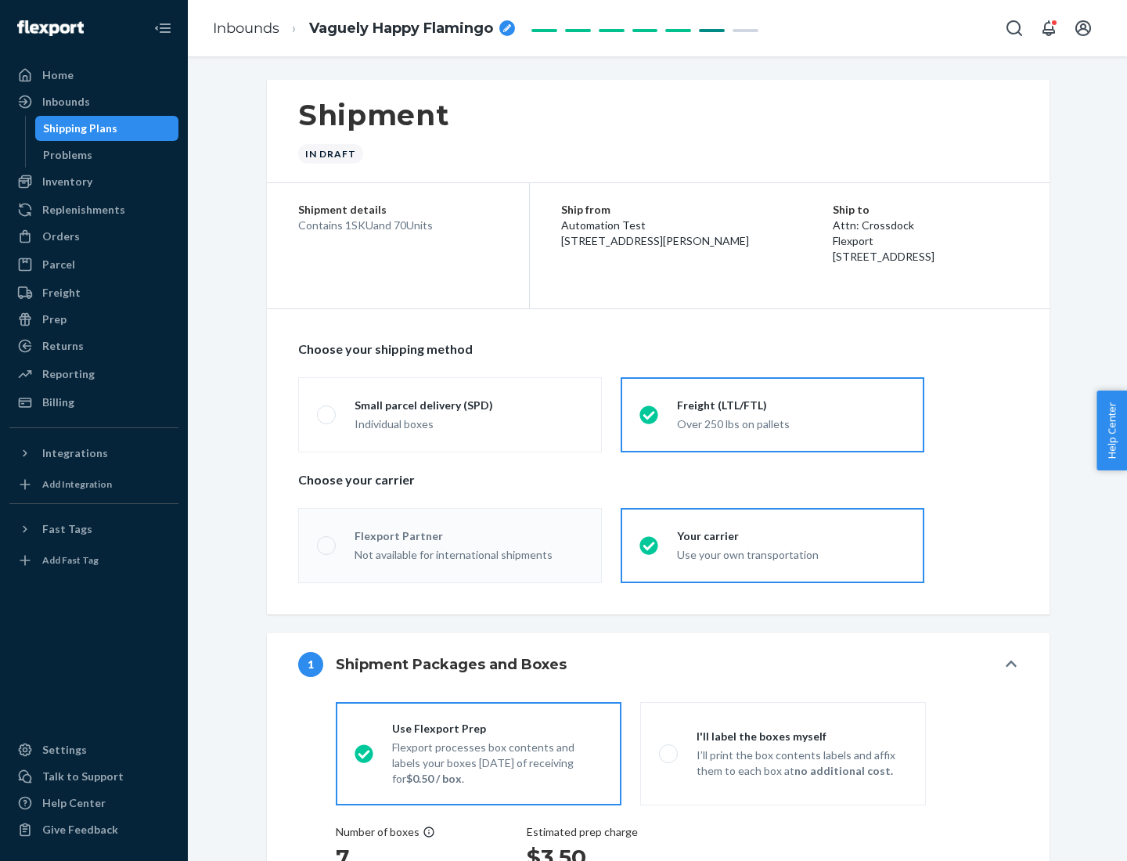
radio input "true"
radio input "false"
radio input "true"
radio input "false"
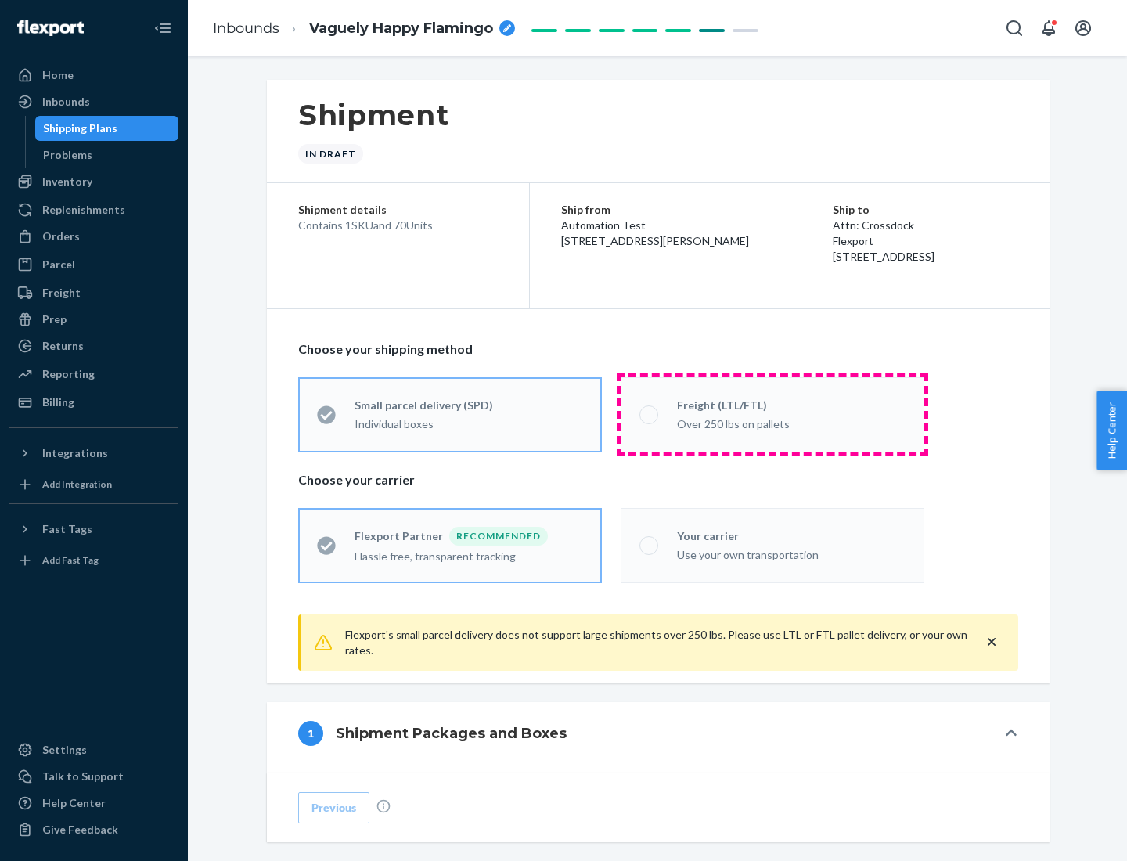
click at [773, 414] on div "Over 250 lbs on pallets" at bounding box center [791, 422] width 229 height 19
click at [650, 414] on input "Freight (LTL/FTL) Over 250 lbs on pallets" at bounding box center [645, 414] width 10 height 10
radio input "true"
radio input "false"
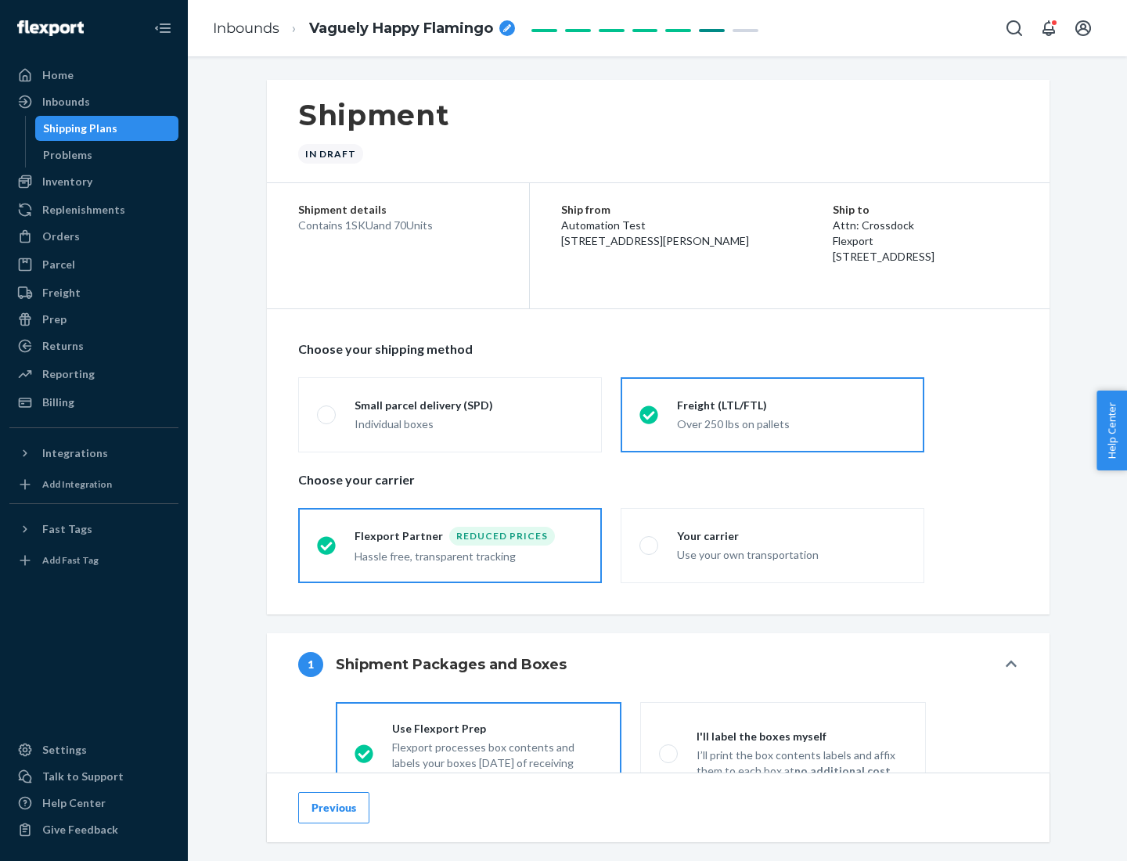
scroll to position [87, 0]
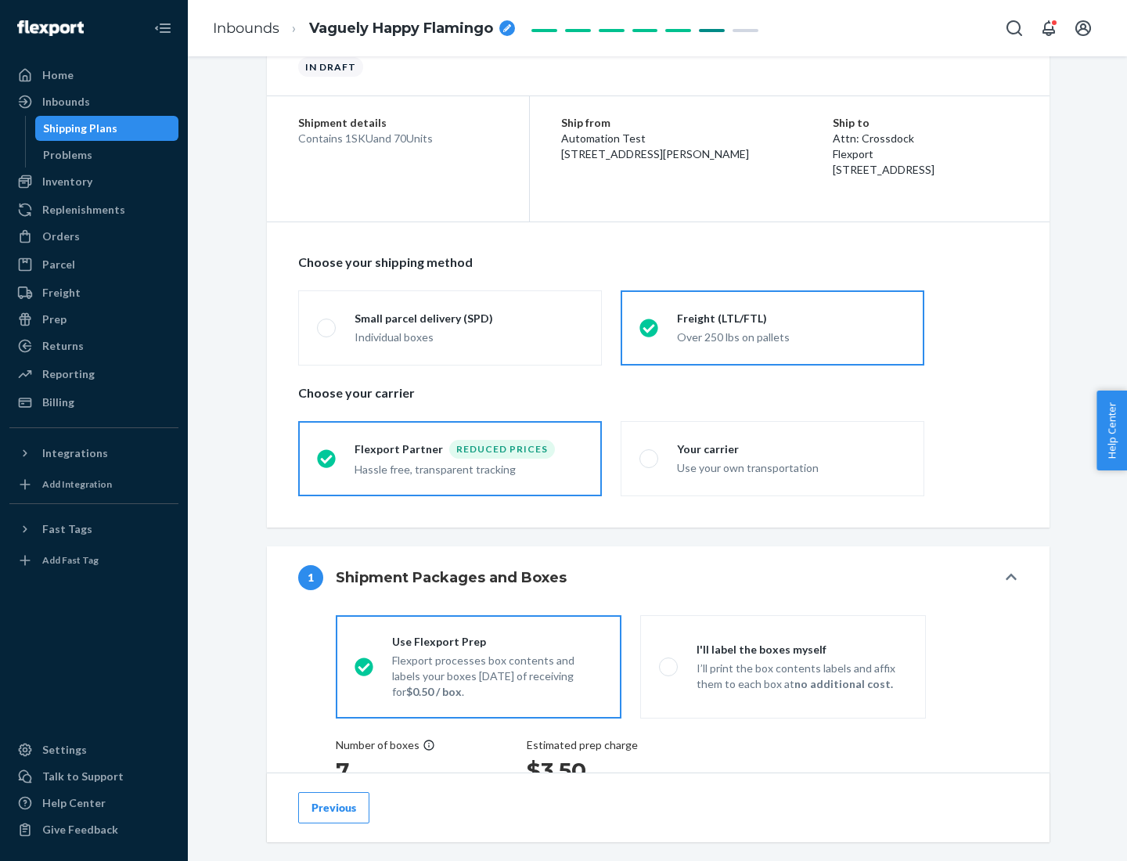
click at [450, 459] on div "Hassle free, transparent tracking" at bounding box center [469, 468] width 229 height 19
click at [327, 458] on input "Flexport Partner Reduced prices Hassle free, transparent tracking" at bounding box center [322, 458] width 10 height 10
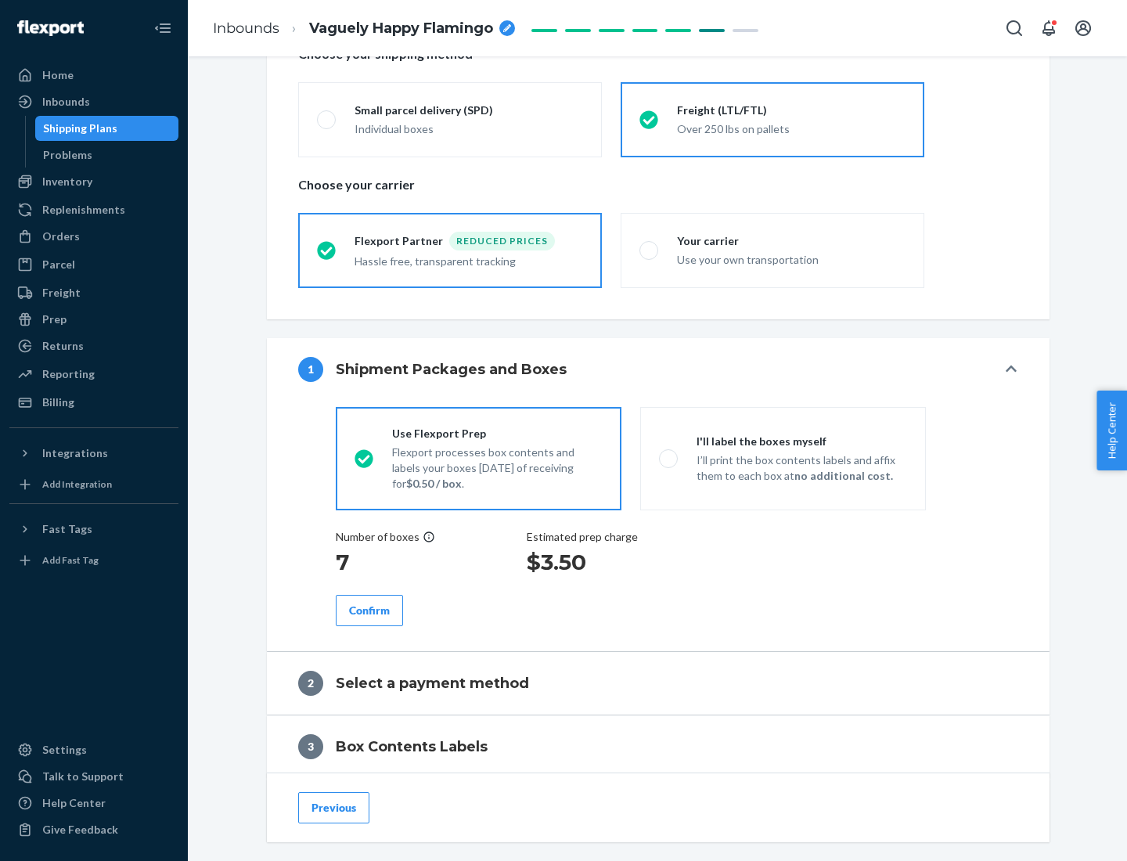
click at [783, 458] on p "I’ll print the box contents labels and affix them to each box at no additional …" at bounding box center [802, 468] width 211 height 31
click at [669, 458] on input "I'll label the boxes myself I’ll print the box contents labels and affix them t…" at bounding box center [664, 458] width 10 height 10
radio input "true"
radio input "false"
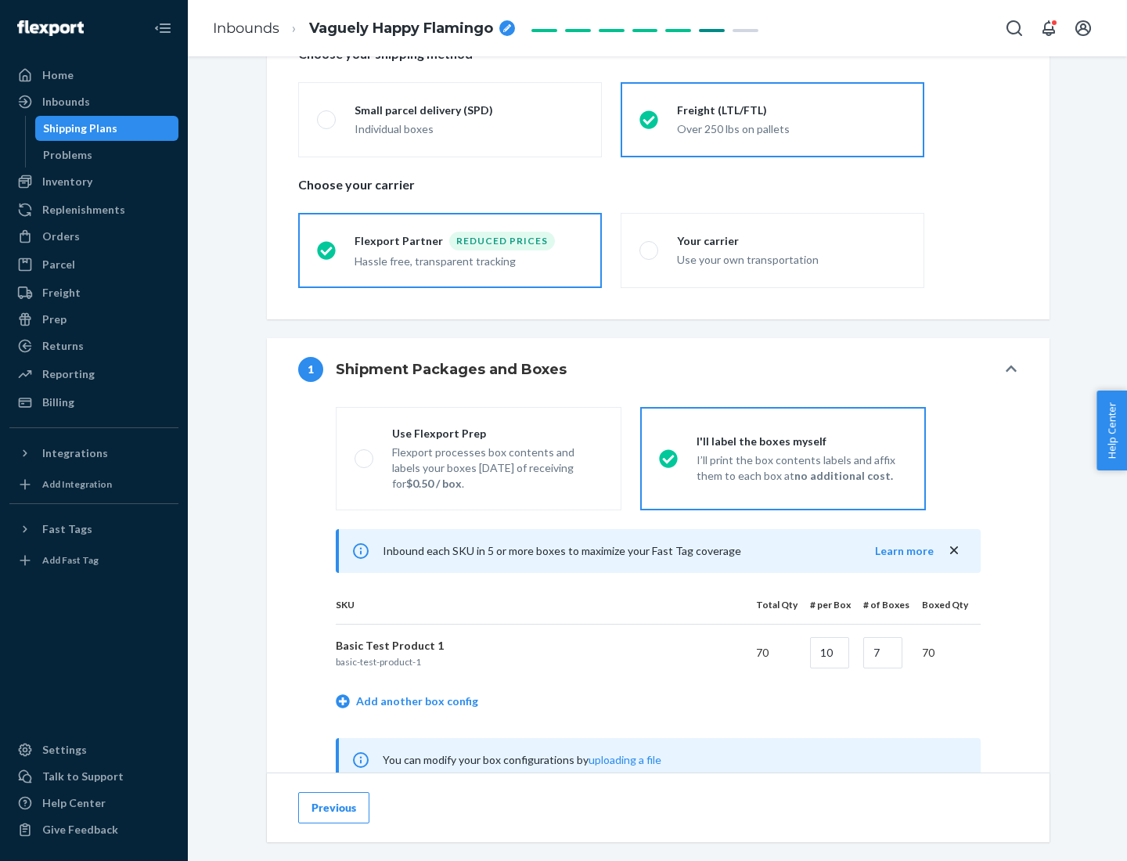
scroll to position [489, 0]
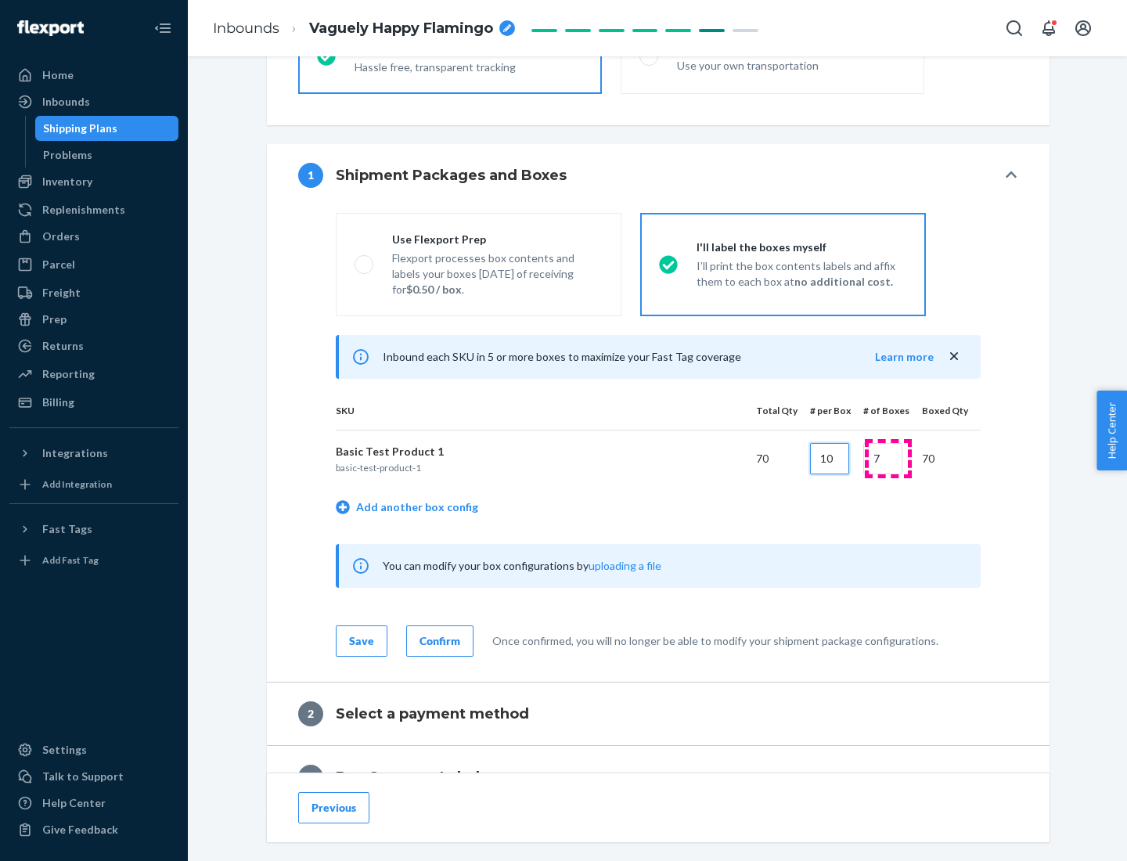
type input "10"
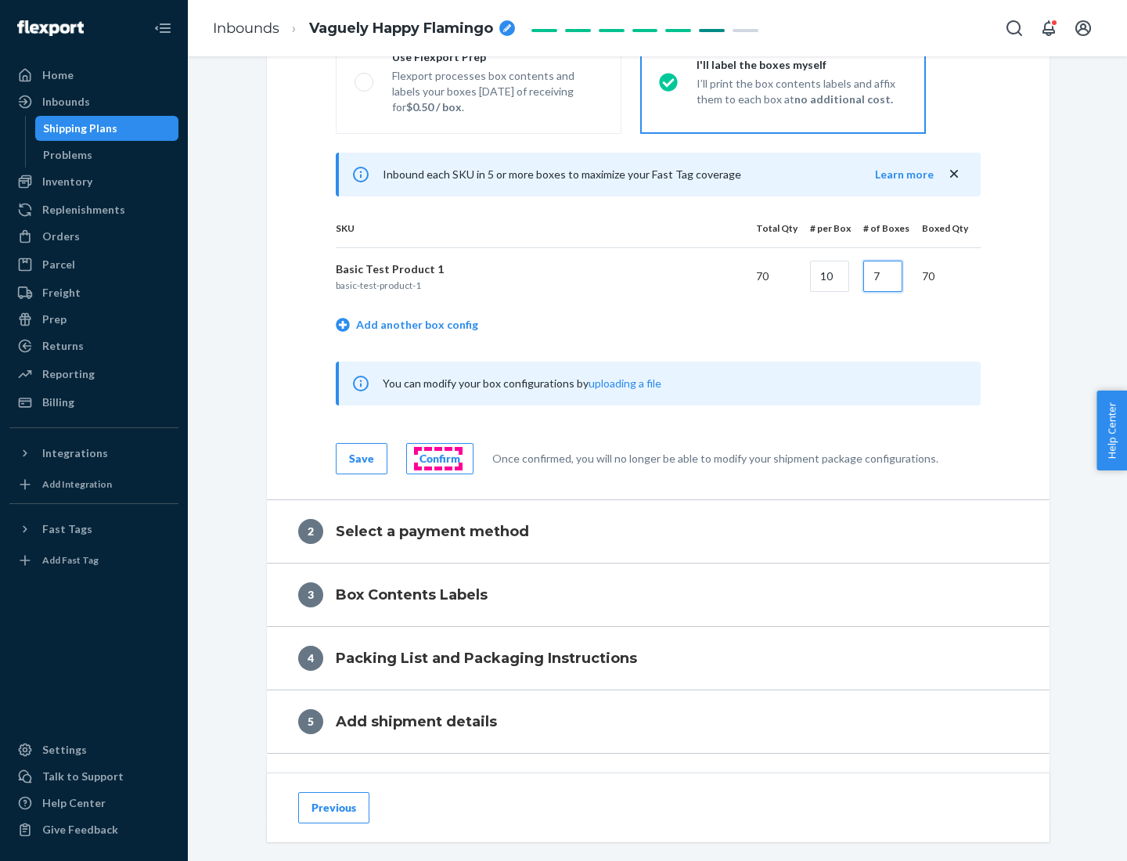
type input "7"
click at [438, 458] on div "Confirm" at bounding box center [440, 459] width 41 height 16
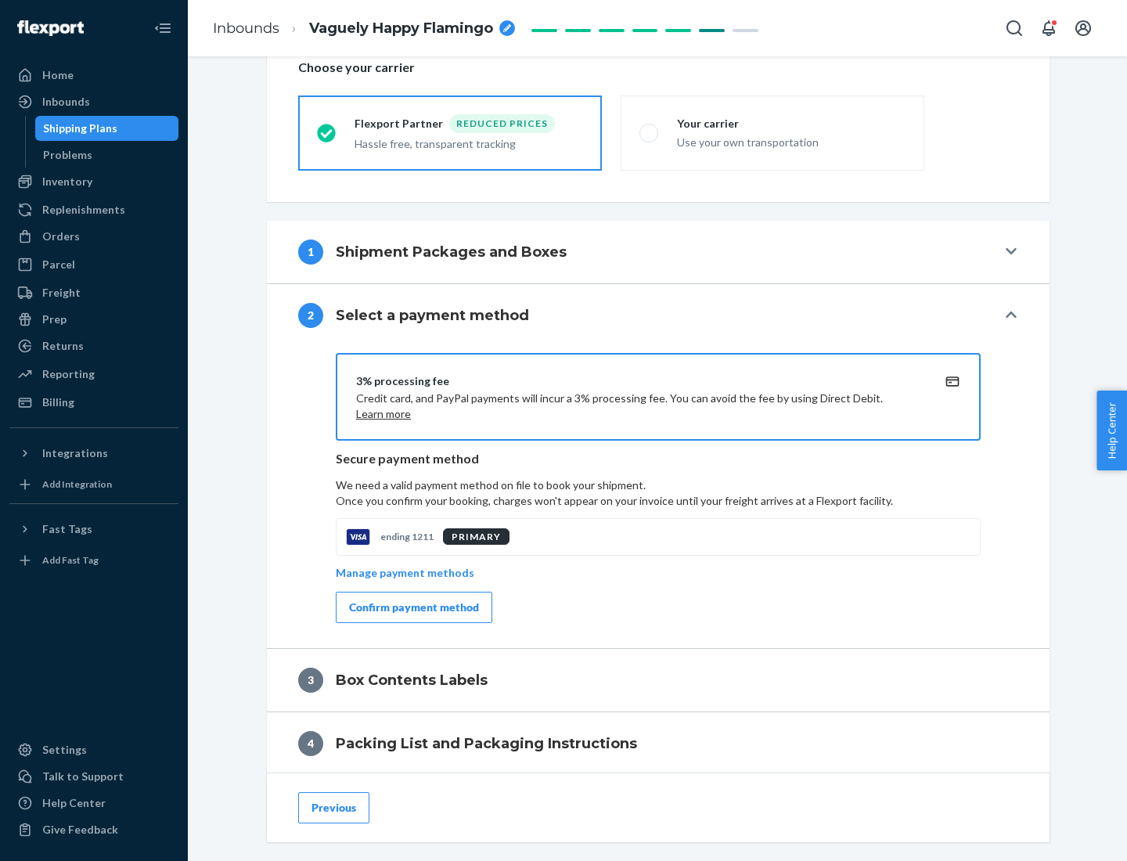
scroll to position [561, 0]
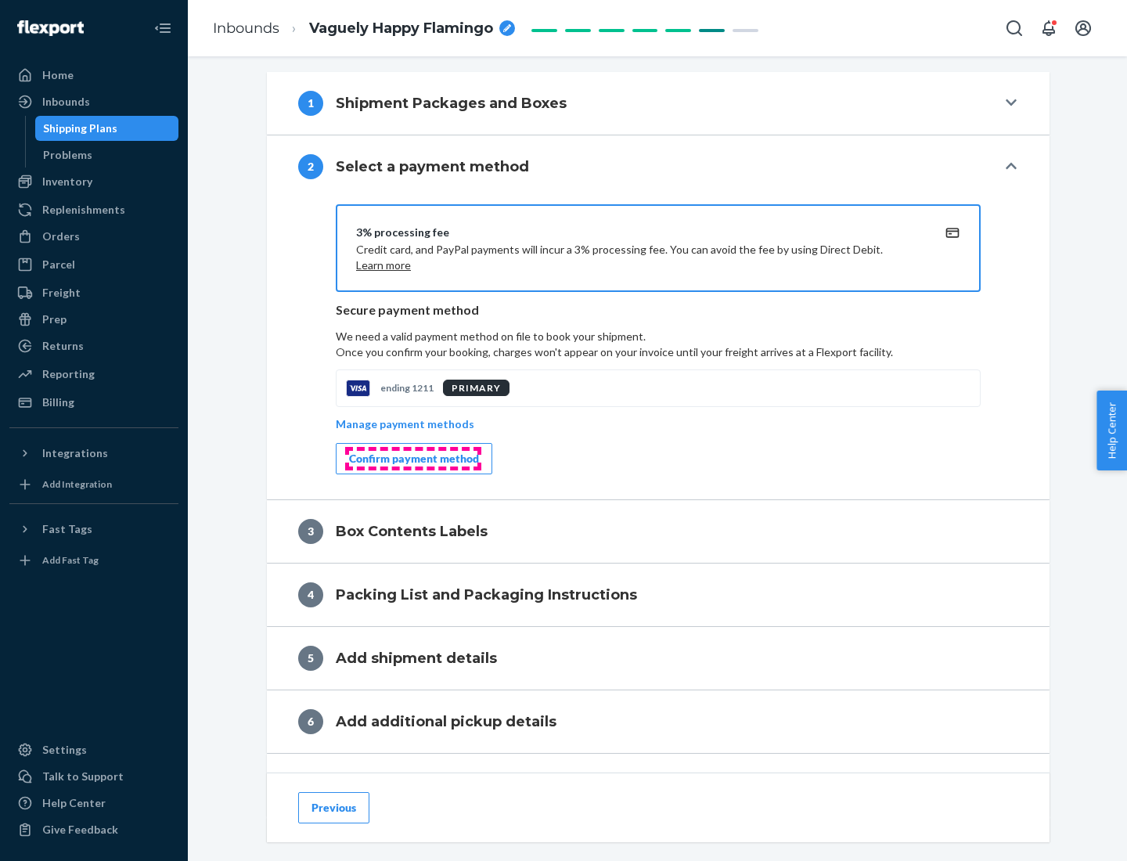
click at [413, 459] on div "Confirm payment method" at bounding box center [414, 459] width 130 height 16
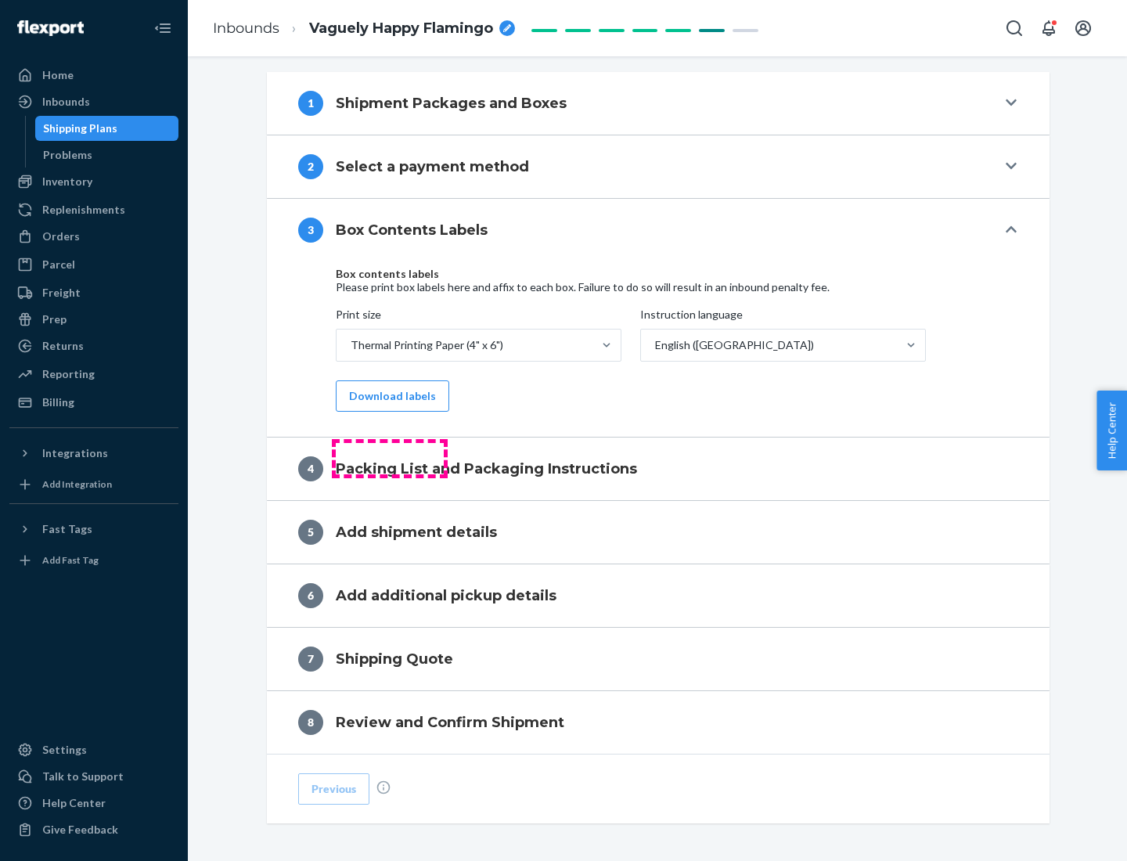
scroll to position [499, 0]
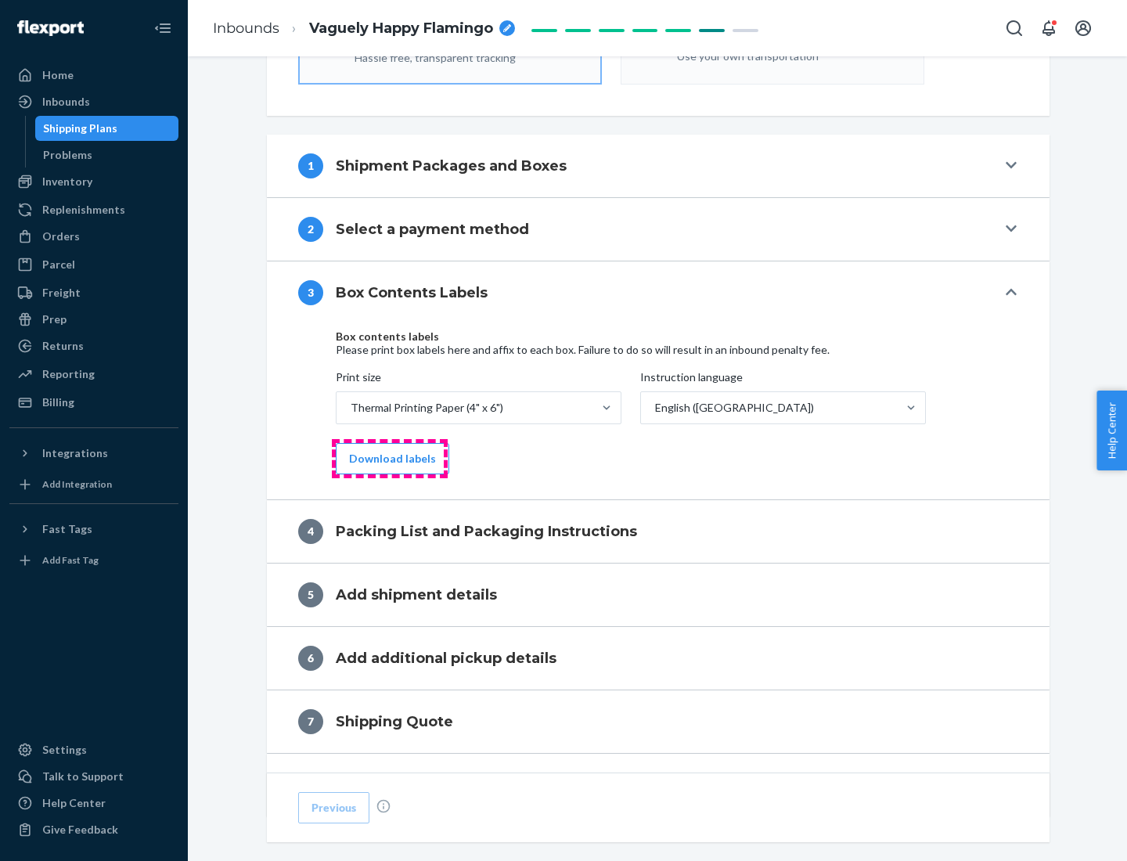
click at [389, 459] on button "Download labels" at bounding box center [393, 458] width 114 height 31
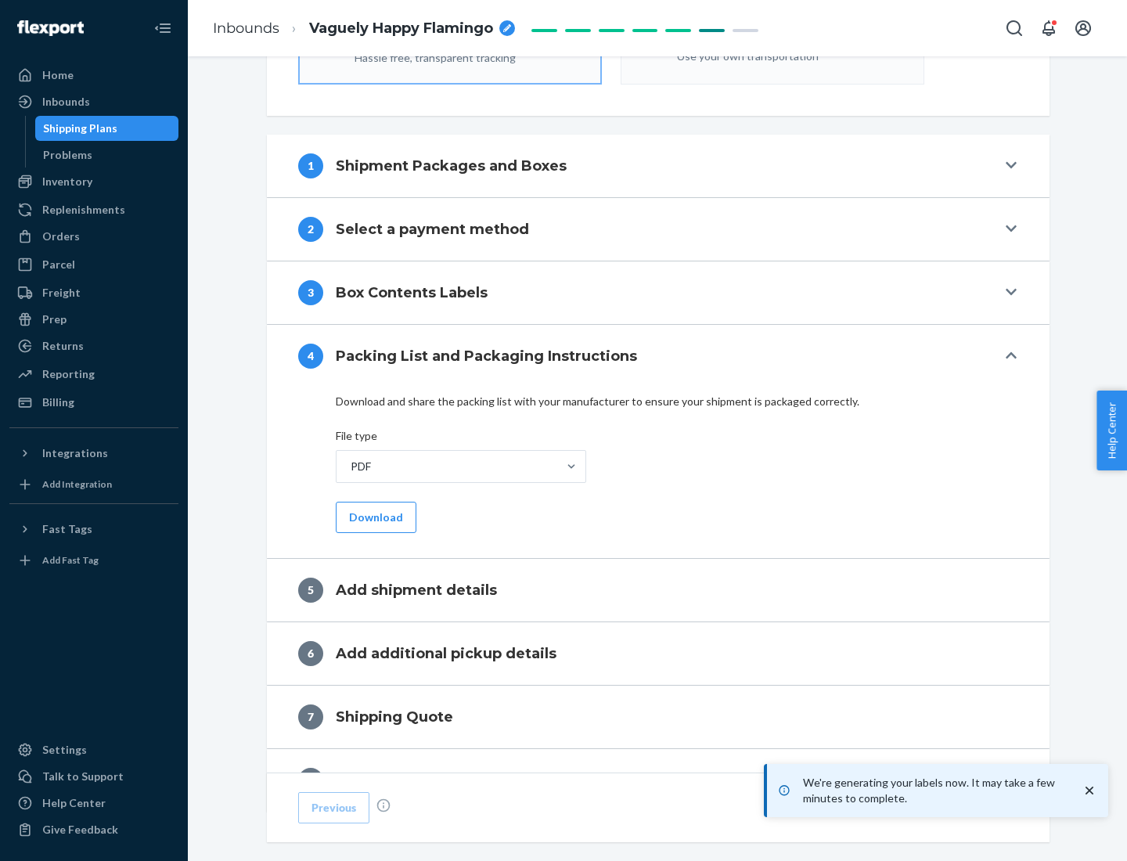
scroll to position [557, 0]
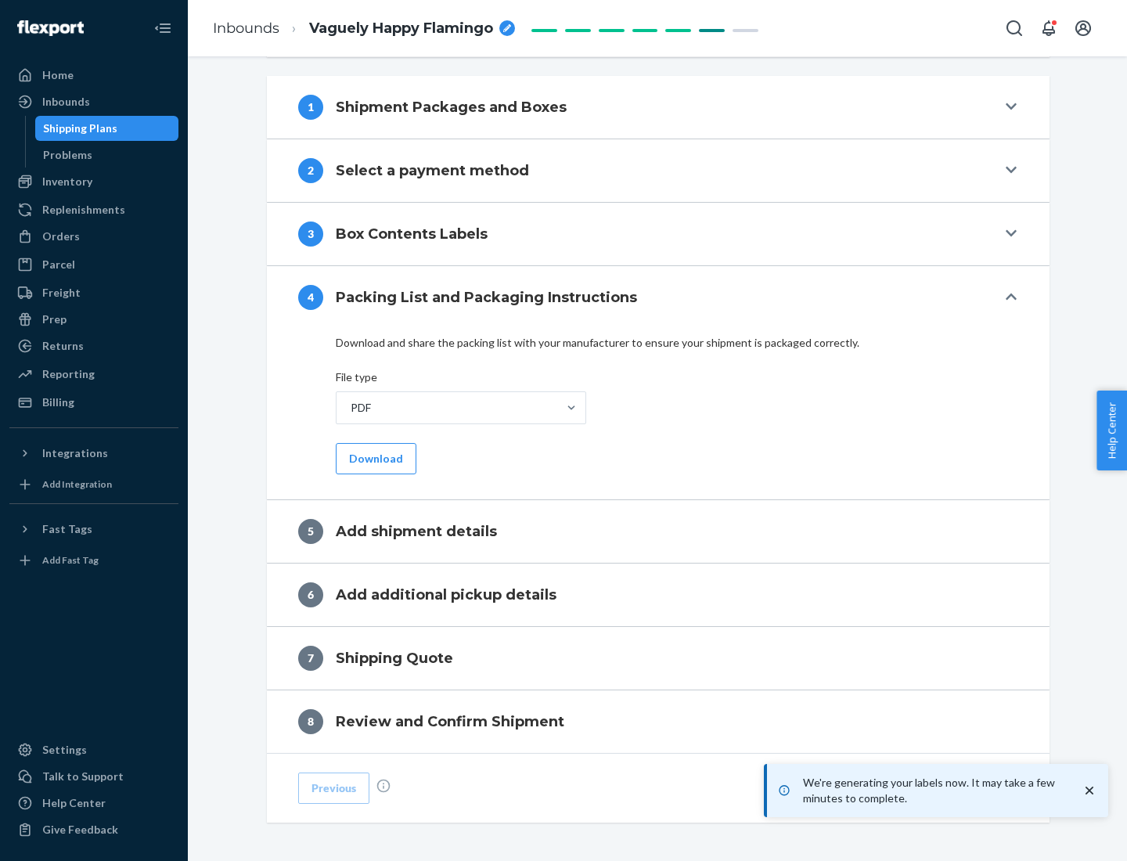
click at [374, 458] on button "Download" at bounding box center [376, 458] width 81 height 31
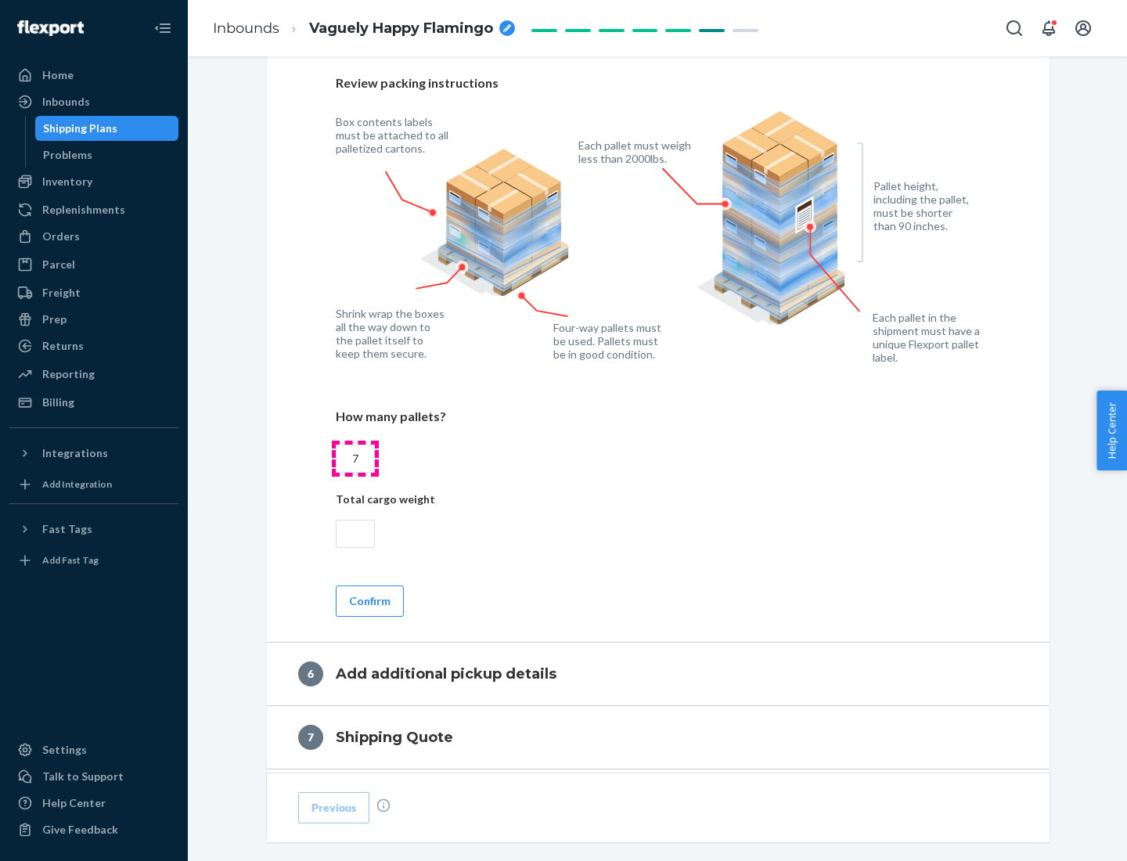
scroll to position [1080, 0]
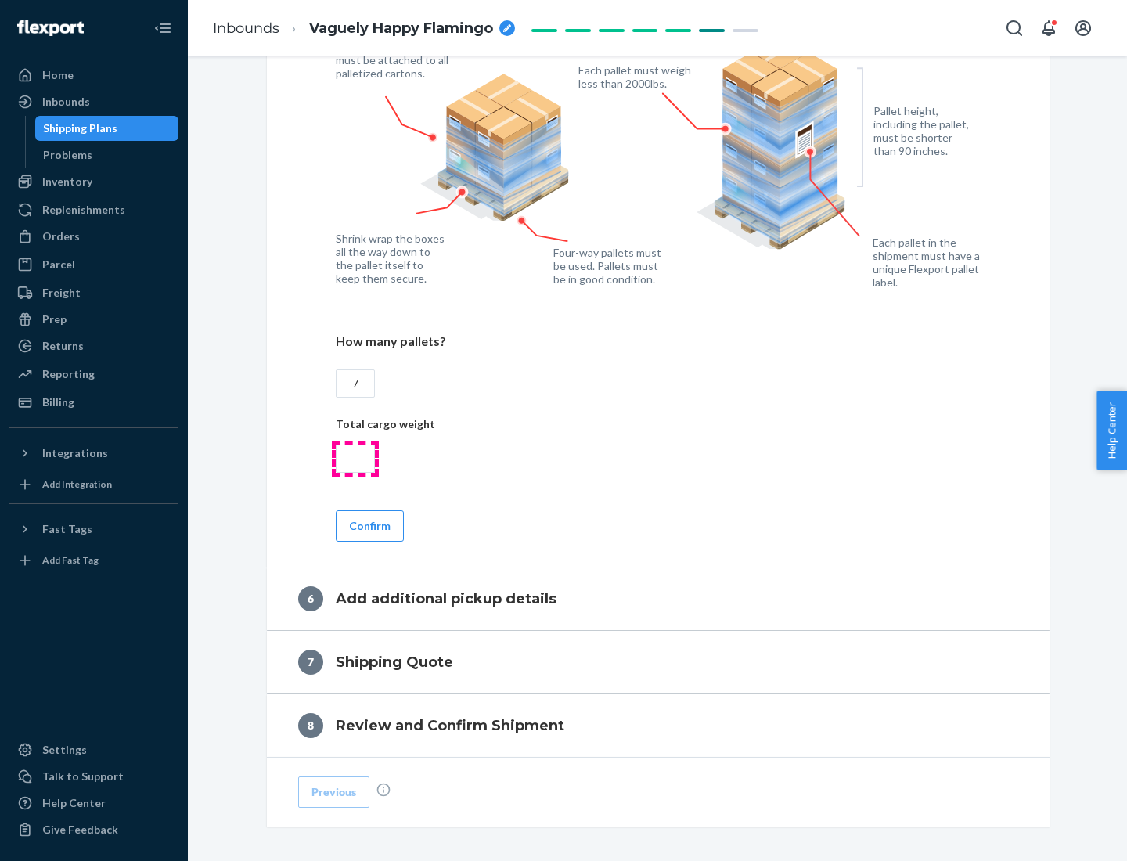
type input "7"
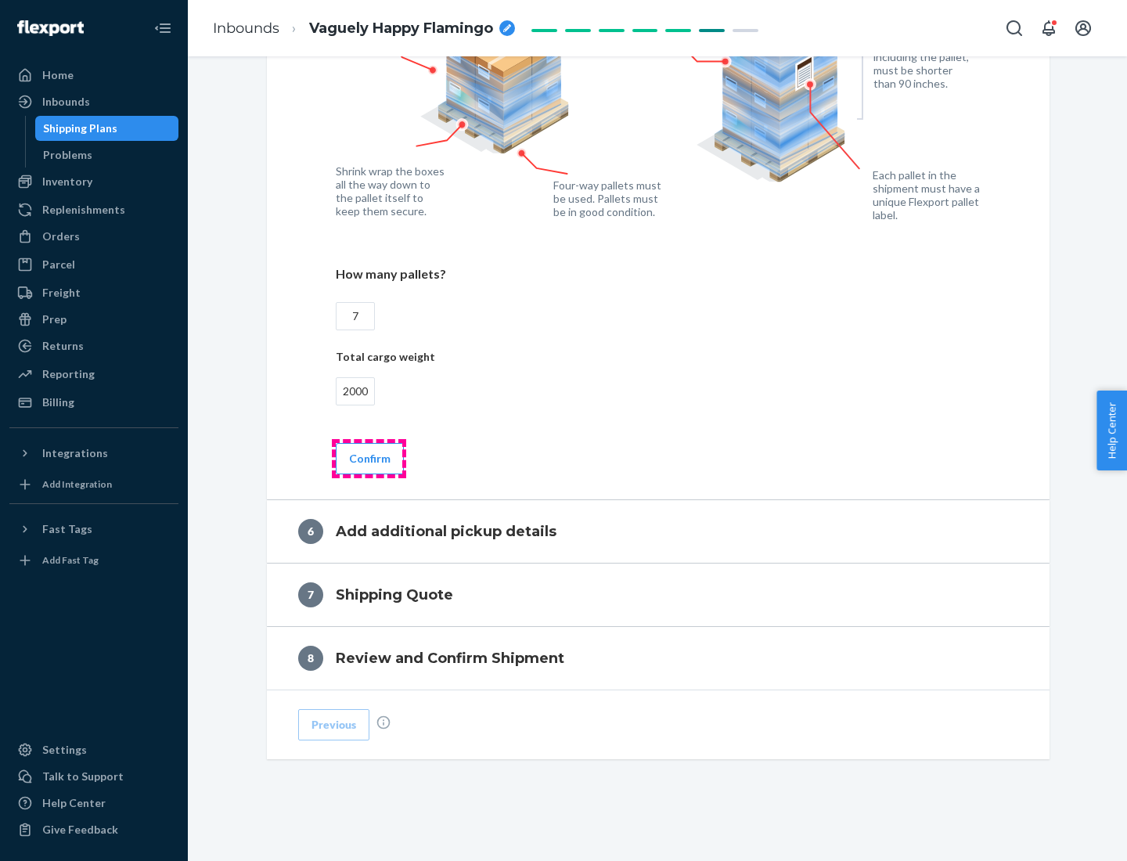
type input "2000"
click at [369, 458] on button "Confirm" at bounding box center [370, 458] width 68 height 31
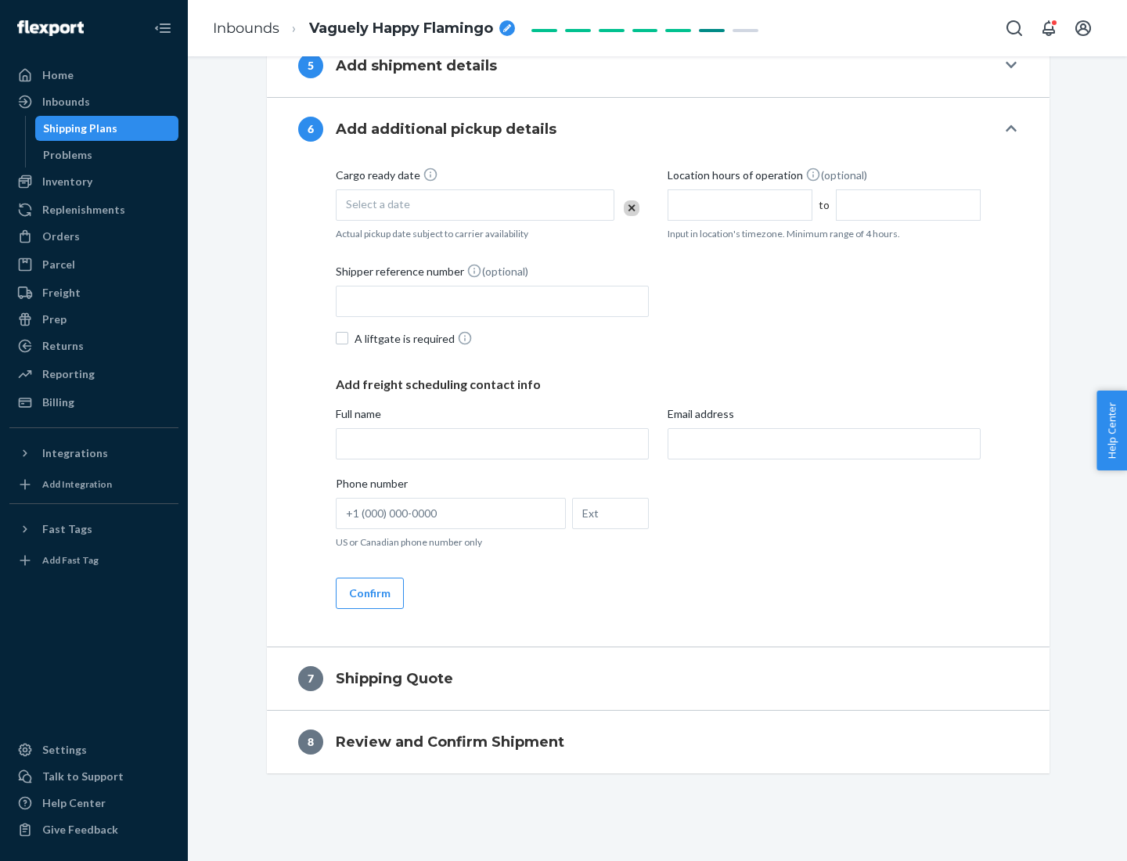
scroll to position [599, 0]
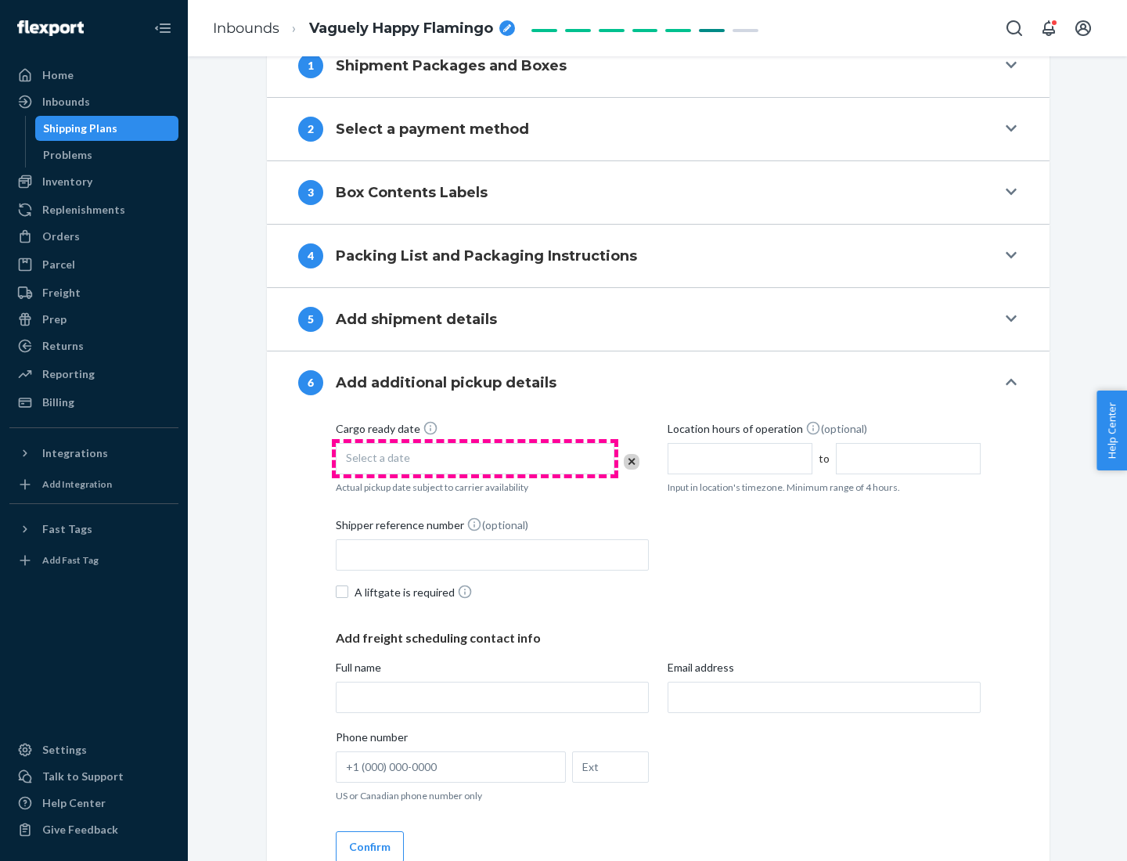
click at [475, 458] on div "Select a date" at bounding box center [475, 458] width 279 height 31
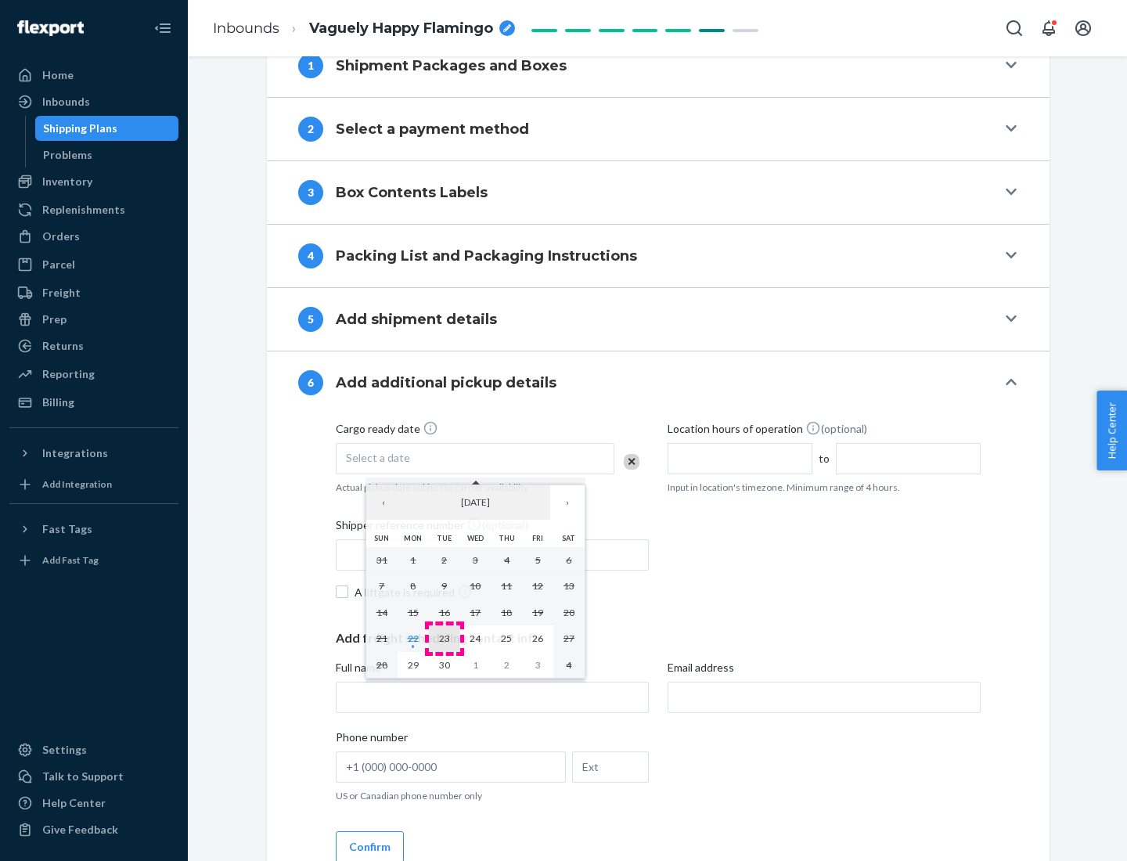
click at [444, 638] on abbr "23" at bounding box center [444, 639] width 11 height 12
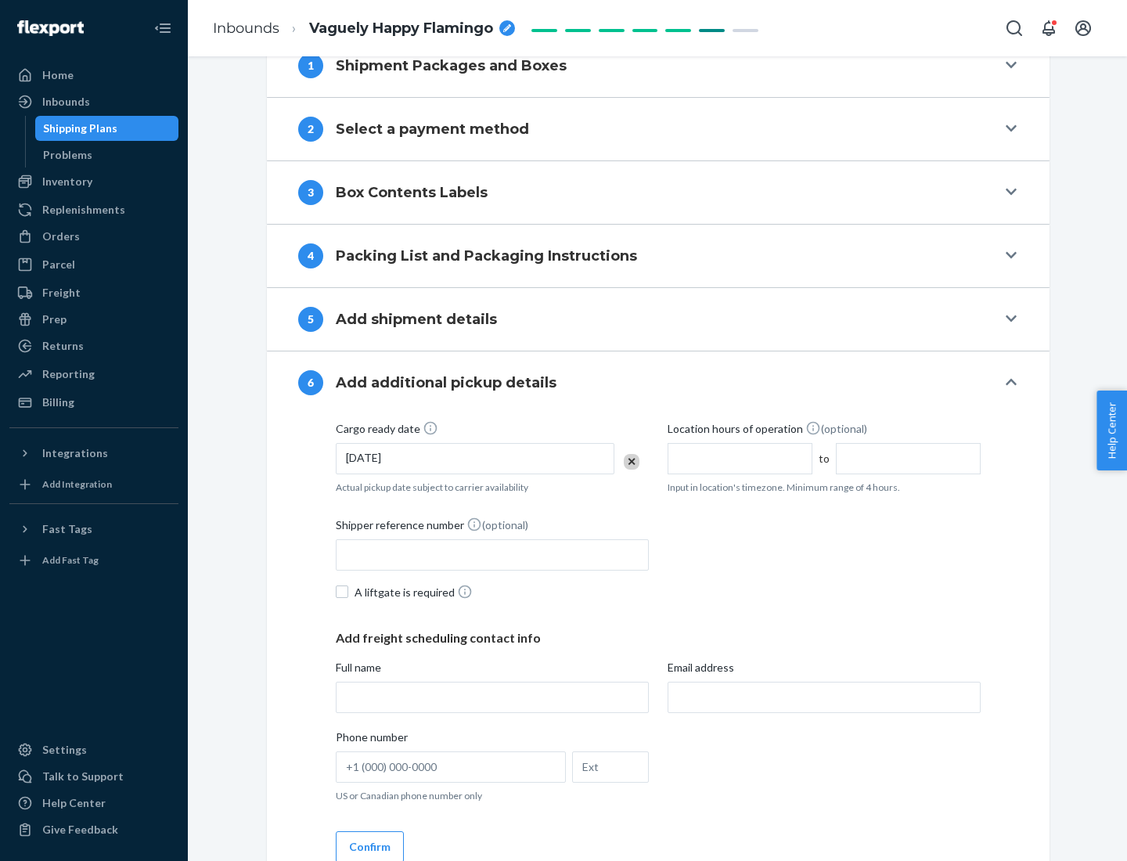
scroll to position [838, 0]
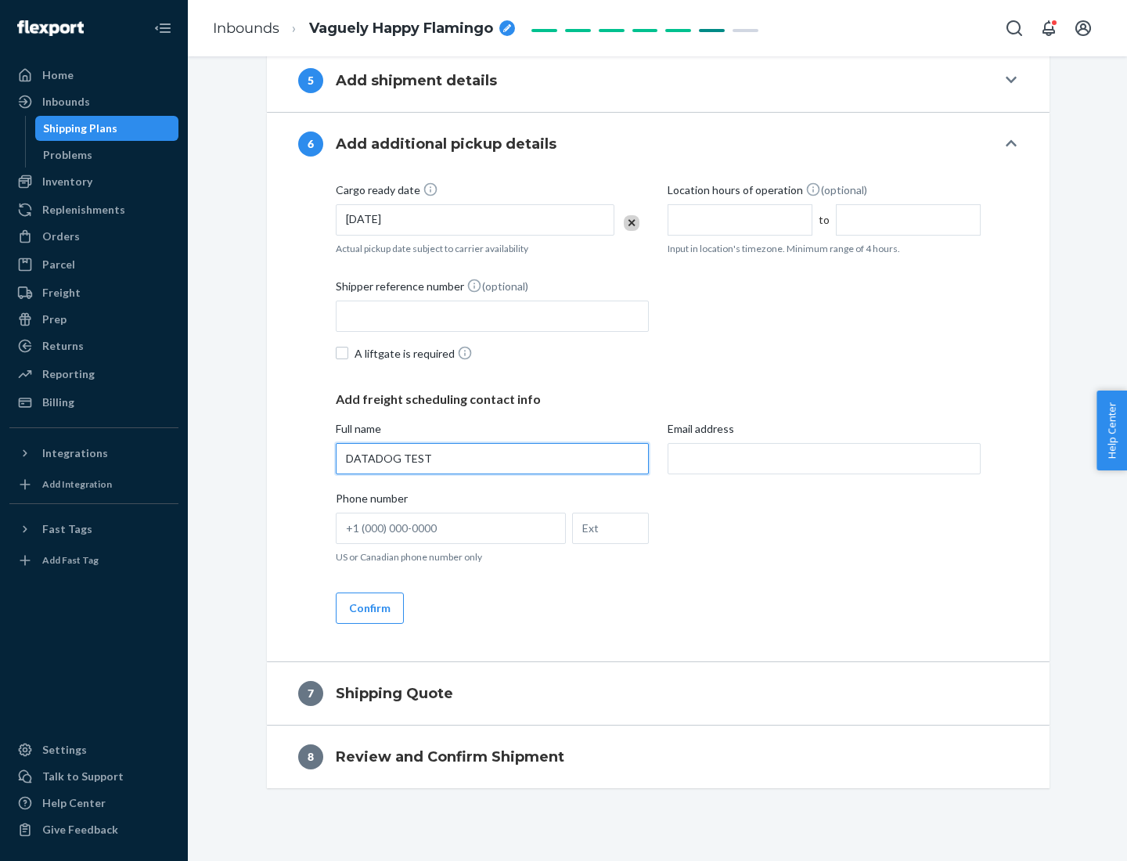
type input "DATADOG TEST"
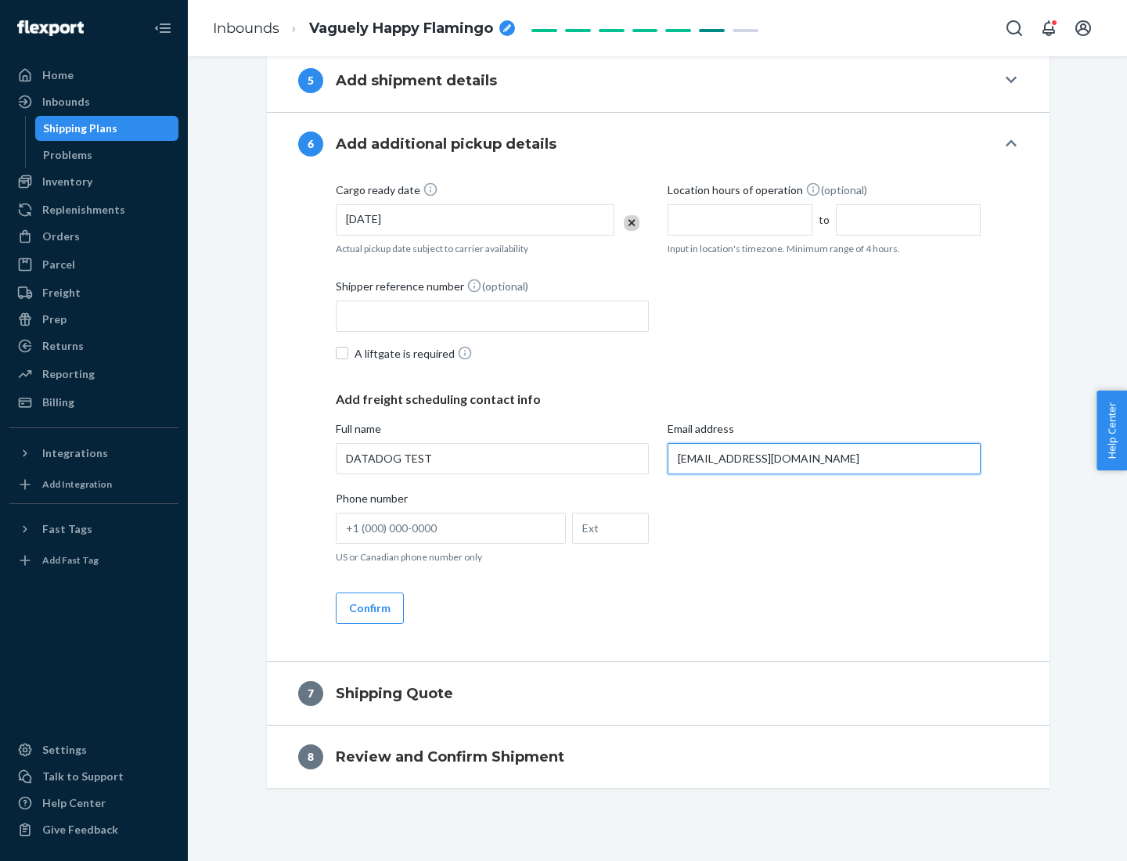
scroll to position [853, 0]
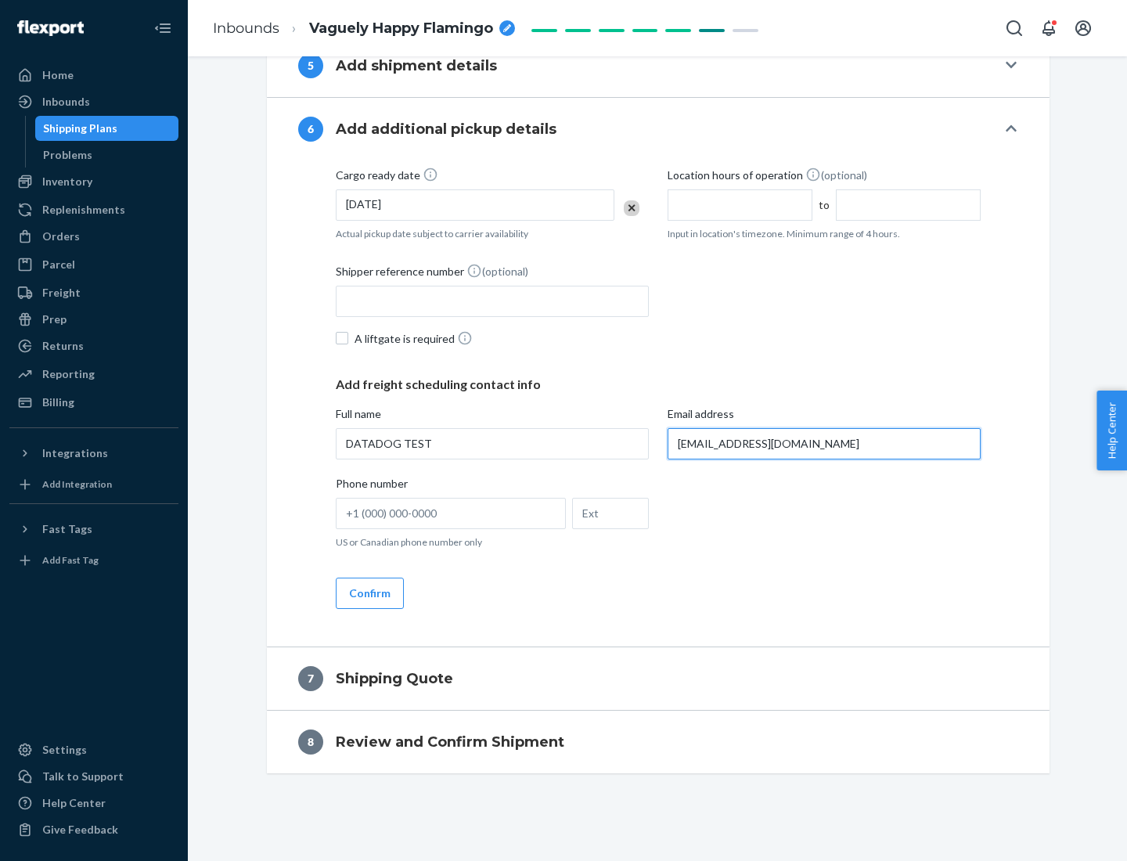
type input "[EMAIL_ADDRESS][DOMAIN_NAME]"
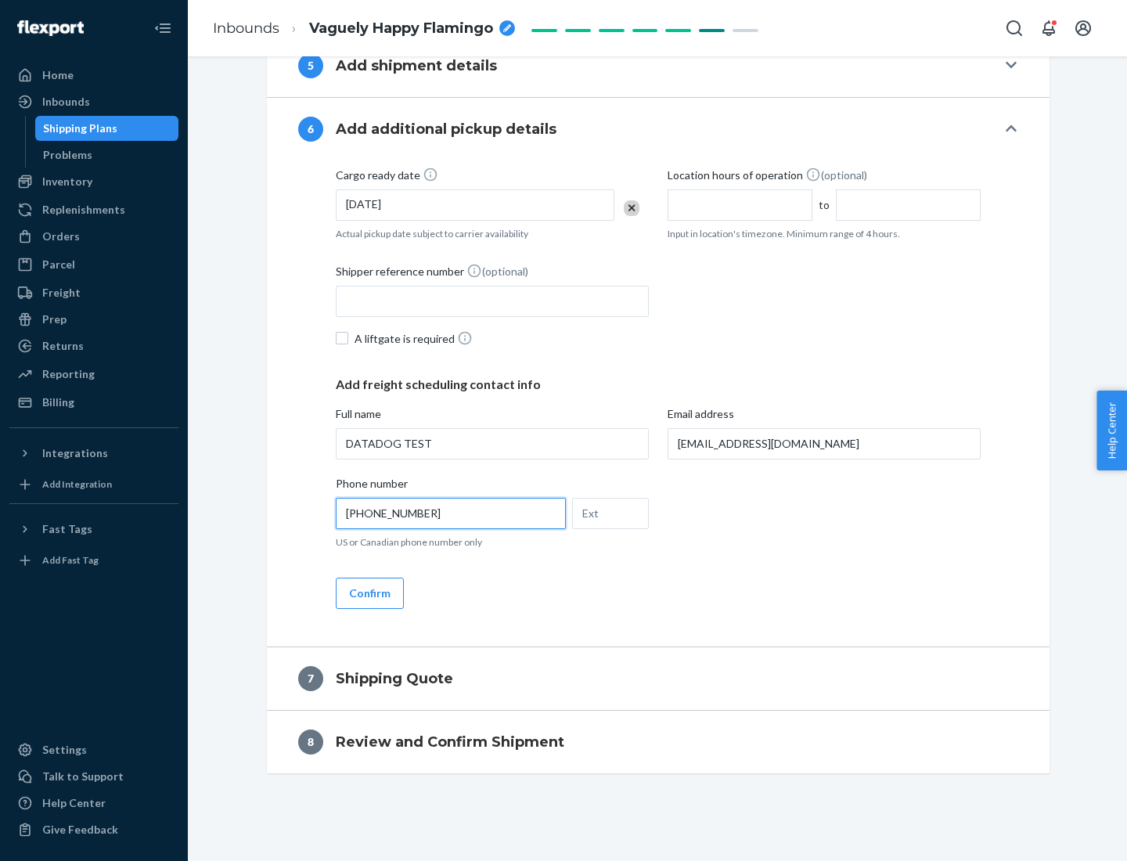
type input "[PHONE_NUMBER]"
click at [369, 593] on button "Confirm" at bounding box center [370, 593] width 68 height 31
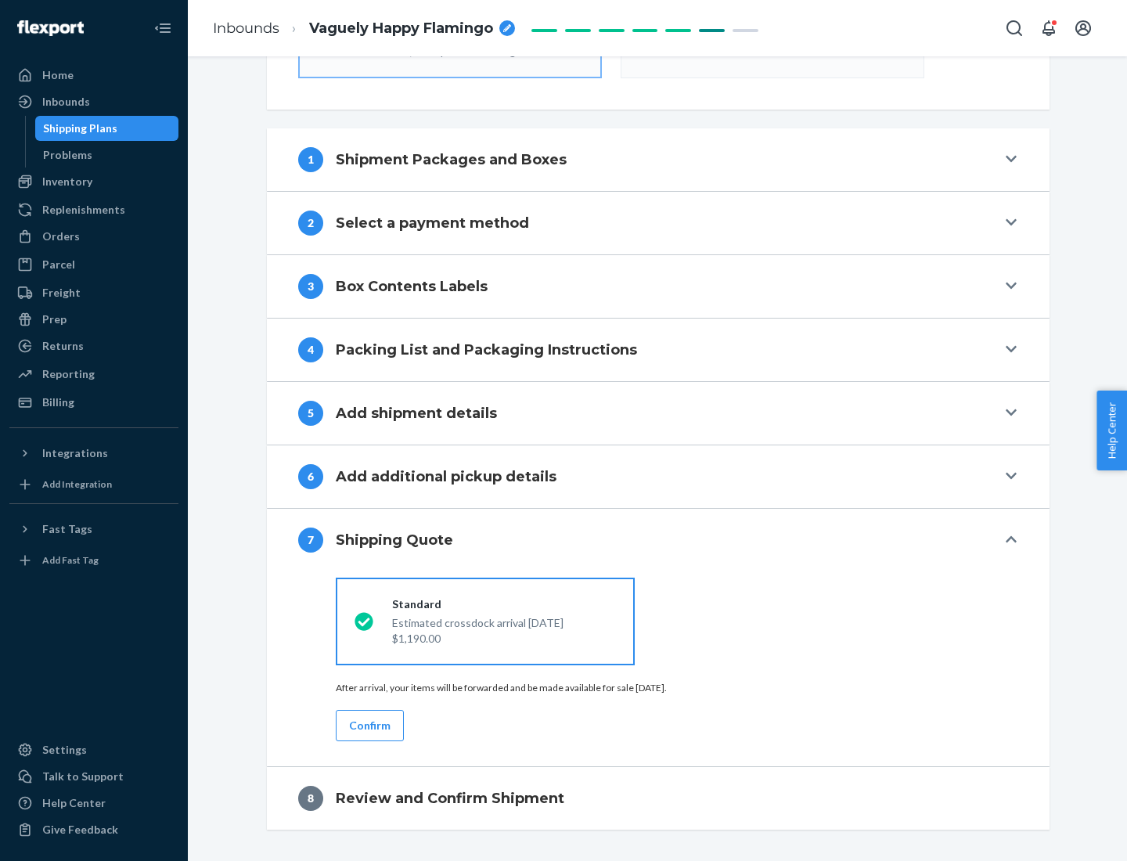
scroll to position [561, 0]
